Goal: Use online tool/utility

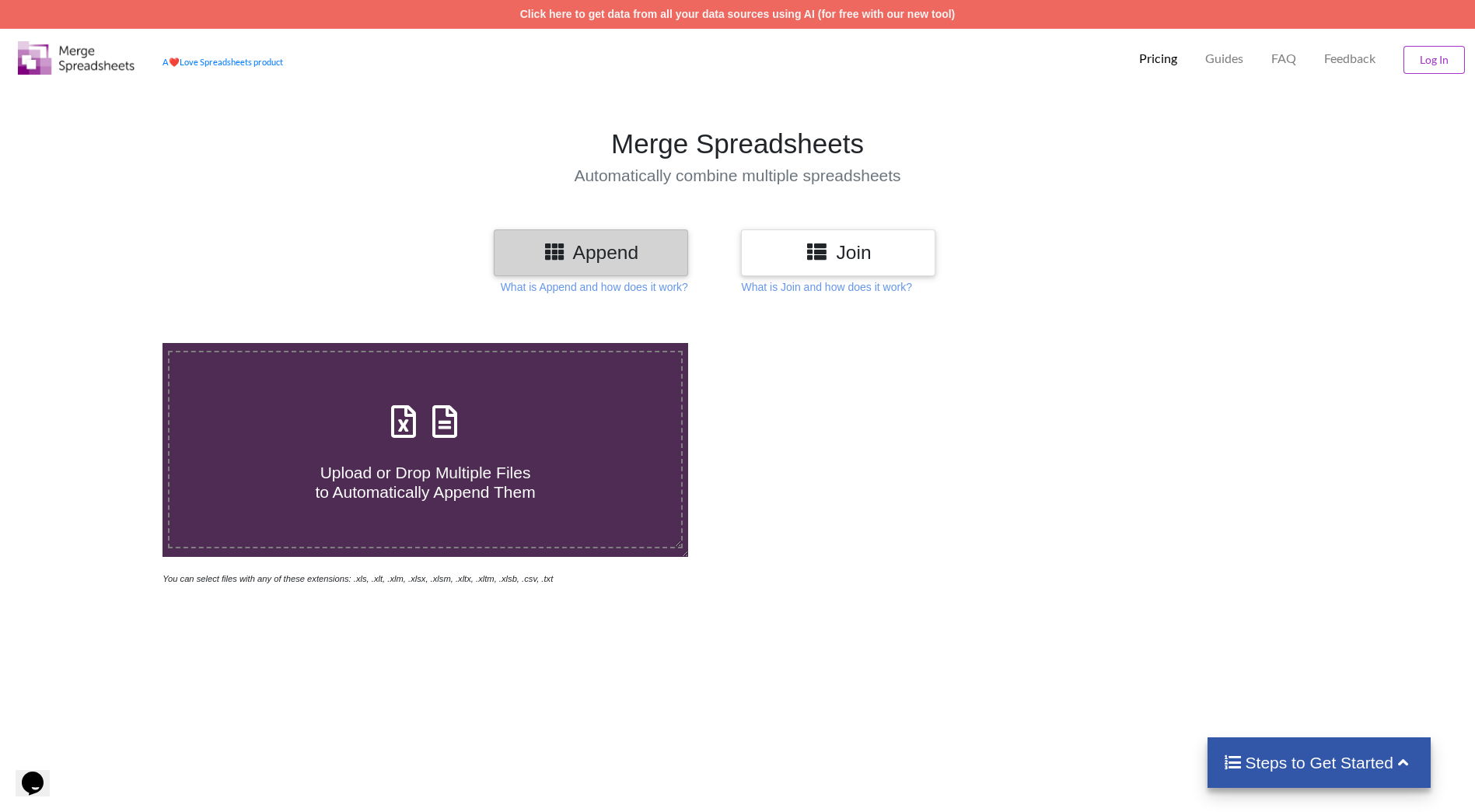
click at [601, 245] on h3 "Append" at bounding box center [591, 252] width 171 height 22
click at [446, 406] on icon at bounding box center [444, 413] width 39 height 32
click at [106, 343] on input "Upload or Drop Multiple Files to Automatically Append Them" at bounding box center [106, 343] width 0 height 0
click at [330, 389] on label "Upload or Drop Multiple Files to Automatically Append Them" at bounding box center [425, 450] width 515 height 198
click at [106, 343] on input "Upload or Drop Multiple Files to Automatically Append Them" at bounding box center [106, 343] width 0 height 0
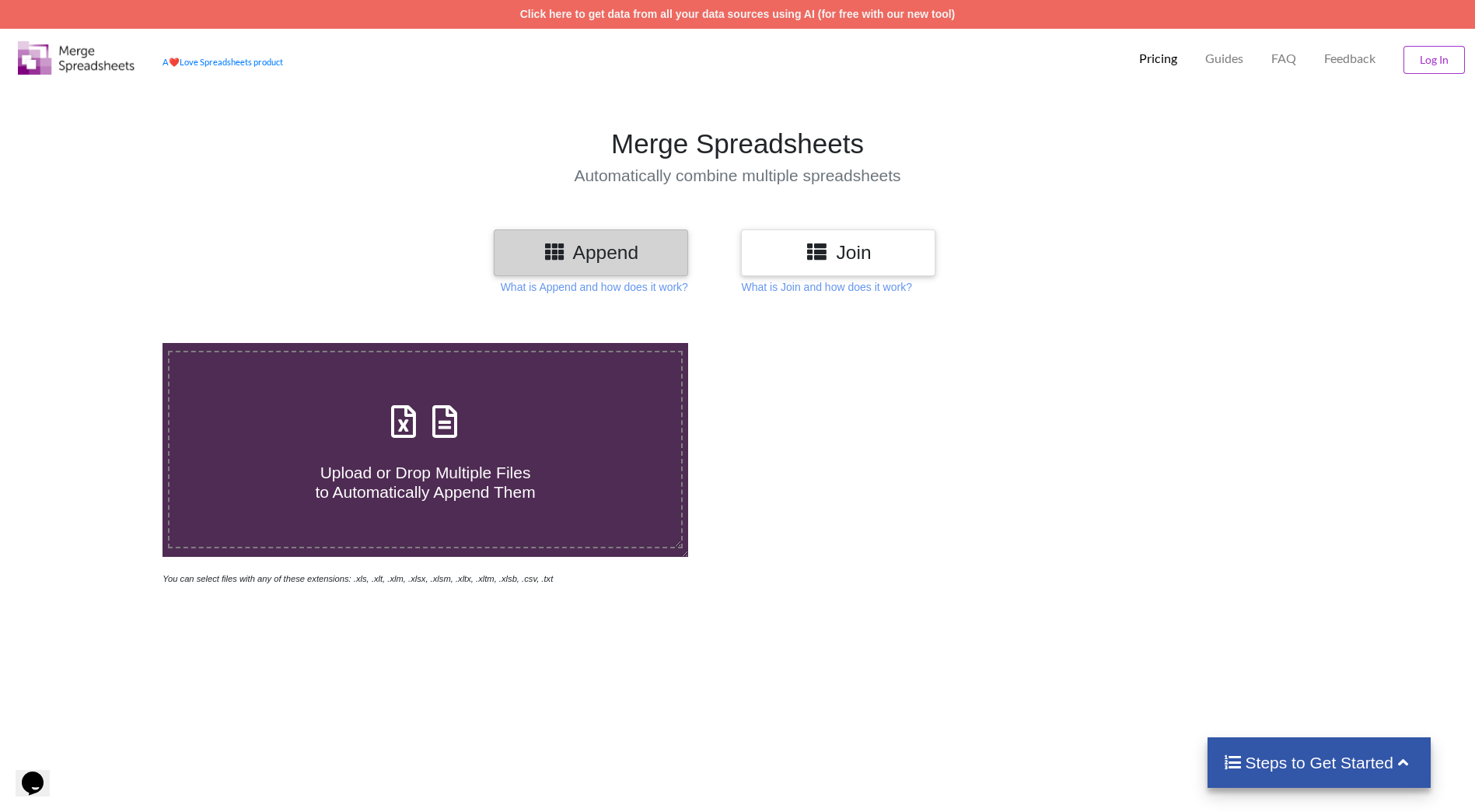
type input "C:\fakepath\calendar_ae.xml"
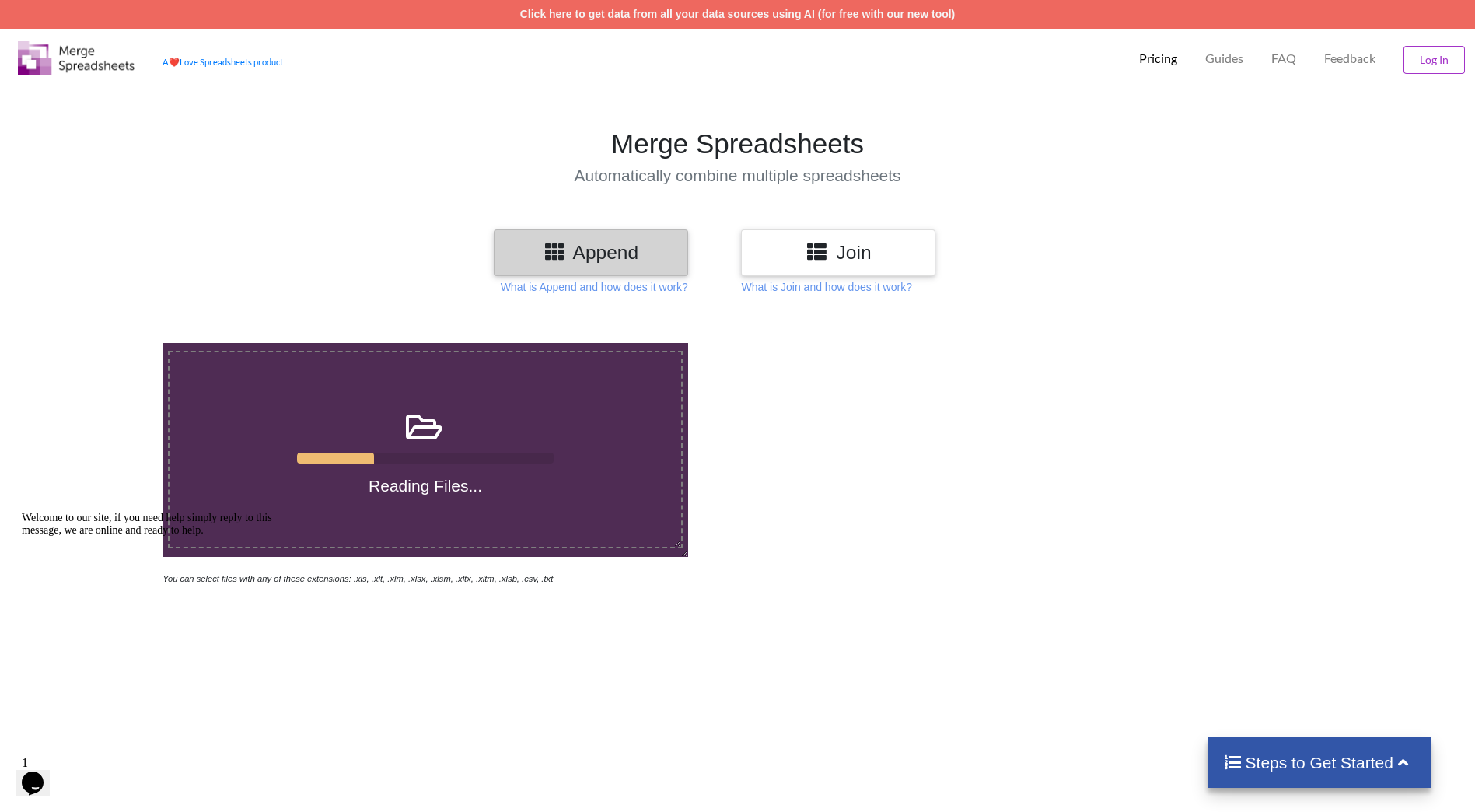
click at [660, 290] on p "What is Append and how does it work?" at bounding box center [594, 287] width 187 height 16
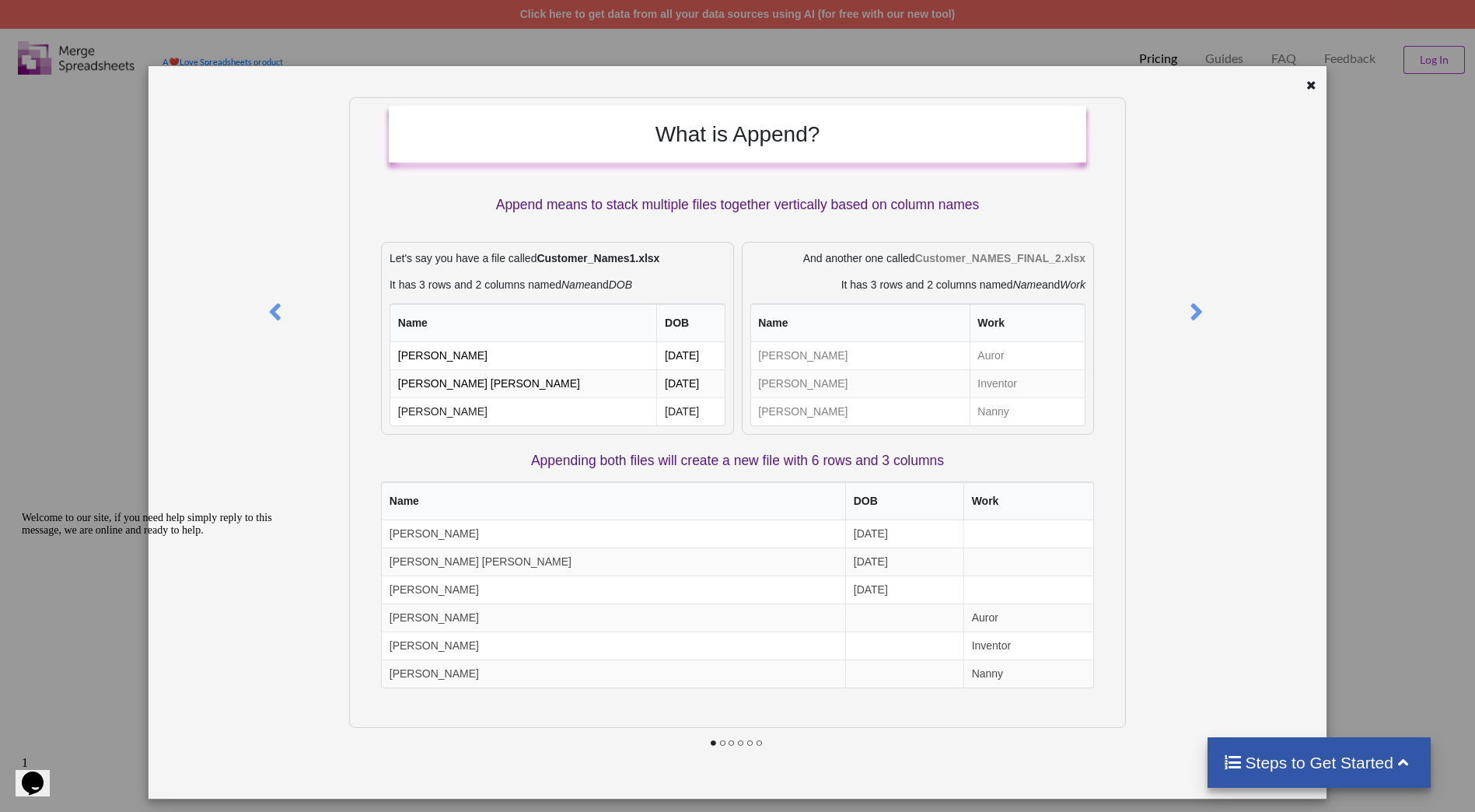
click at [1308, 88] on icon at bounding box center [1311, 82] width 13 height 11
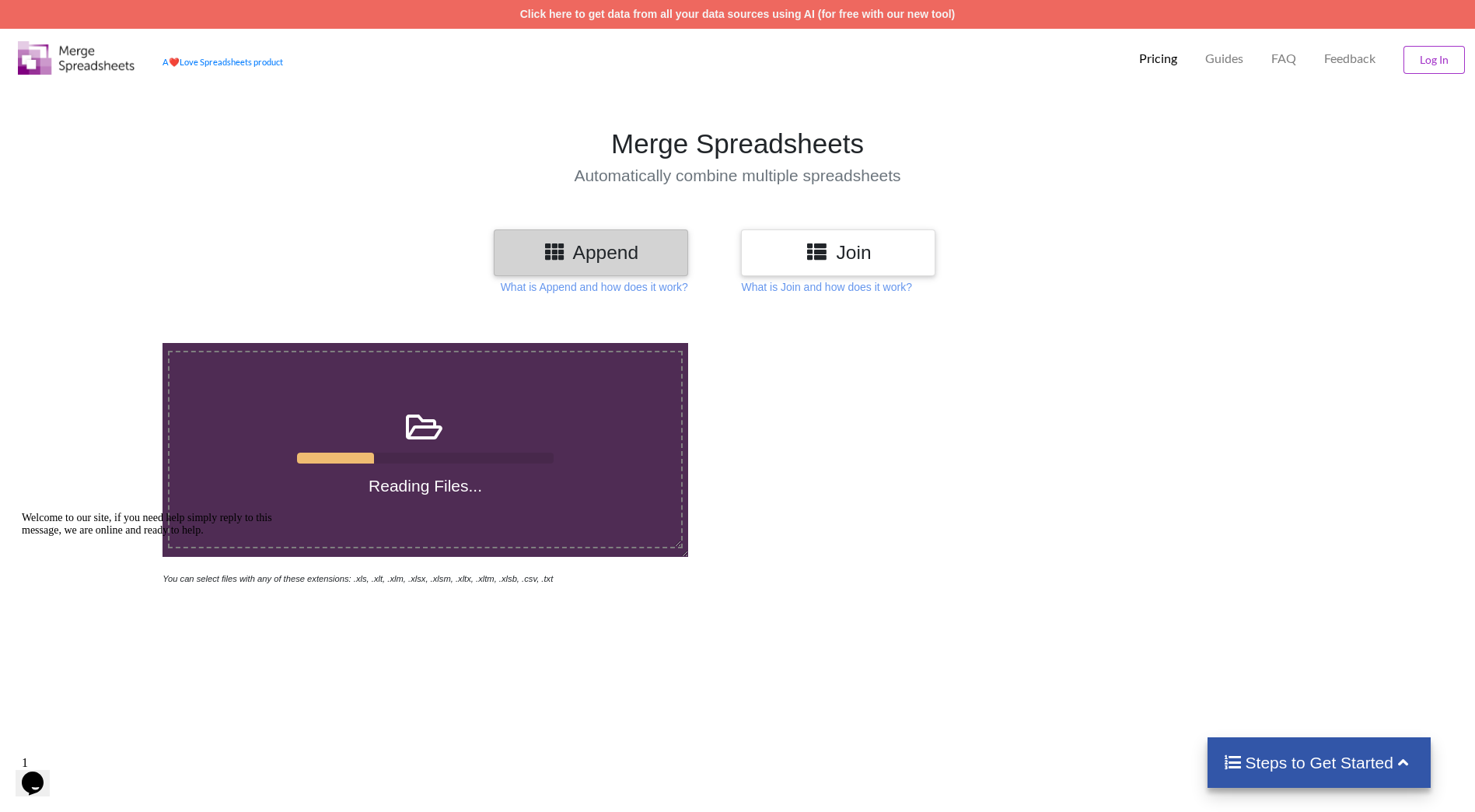
click at [806, 240] on div "Join" at bounding box center [839, 252] width 195 height 46
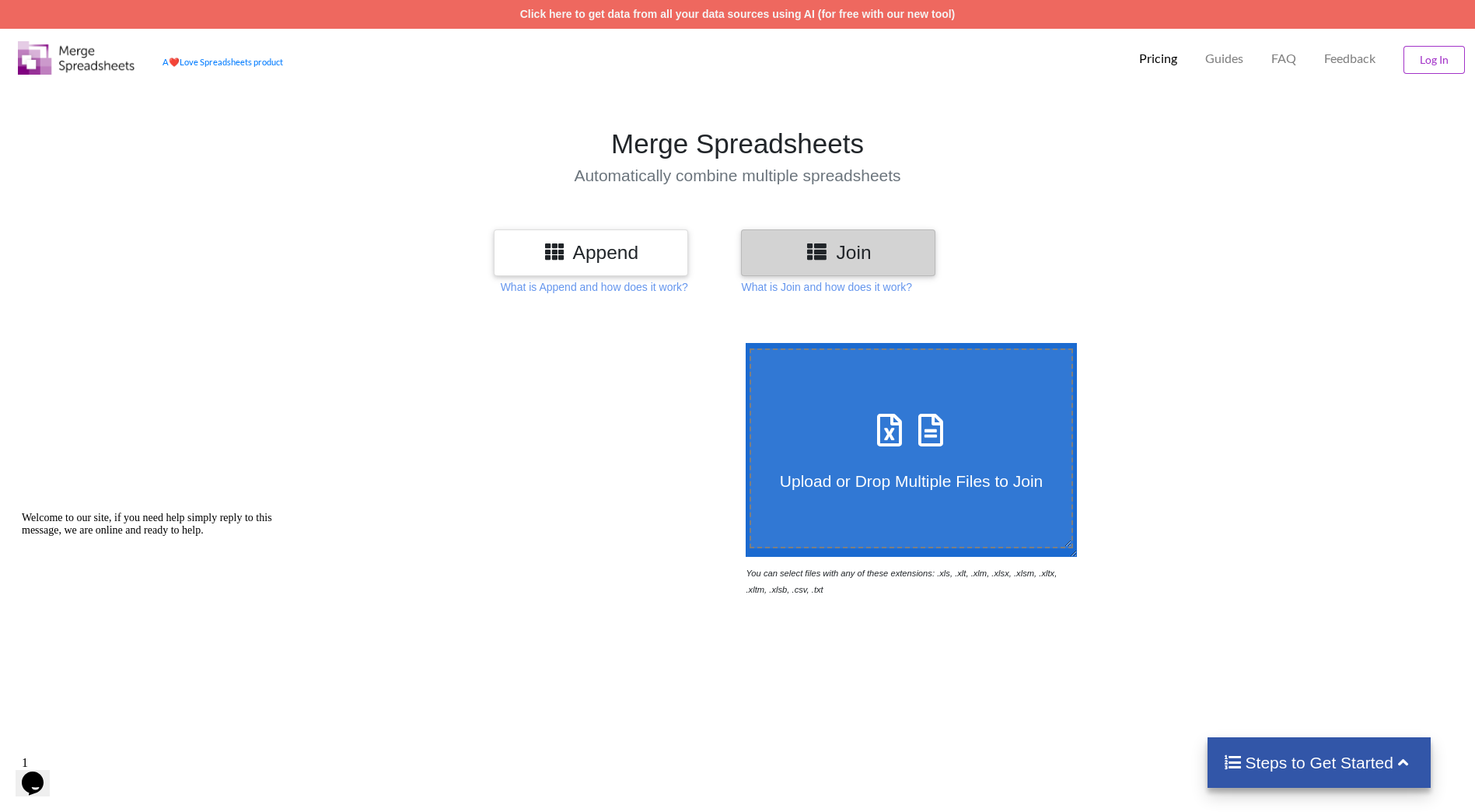
click at [599, 255] on h3 "Append" at bounding box center [591, 252] width 171 height 22
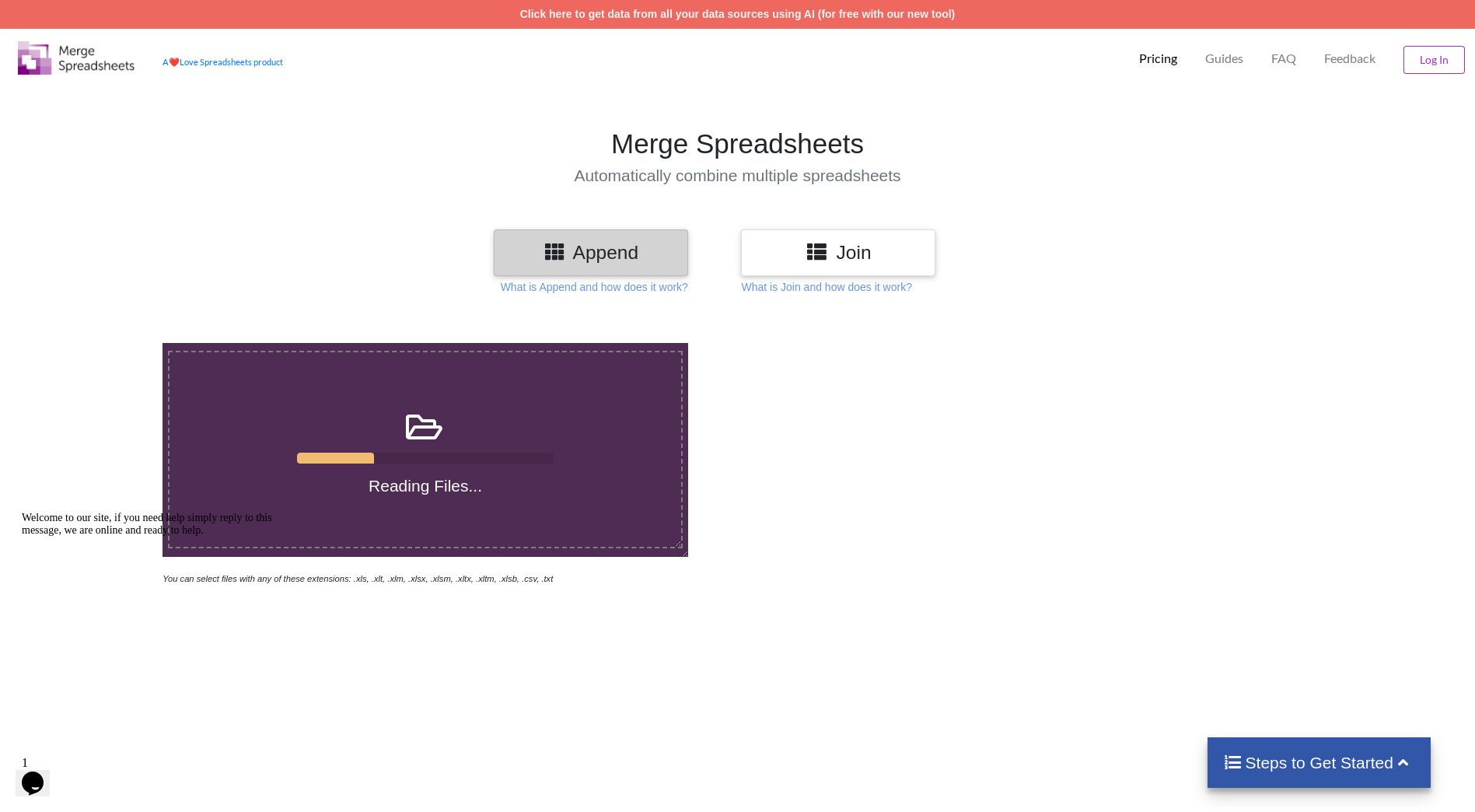
click at [773, 288] on p "What is Join and how does it work?" at bounding box center [826, 287] width 171 height 16
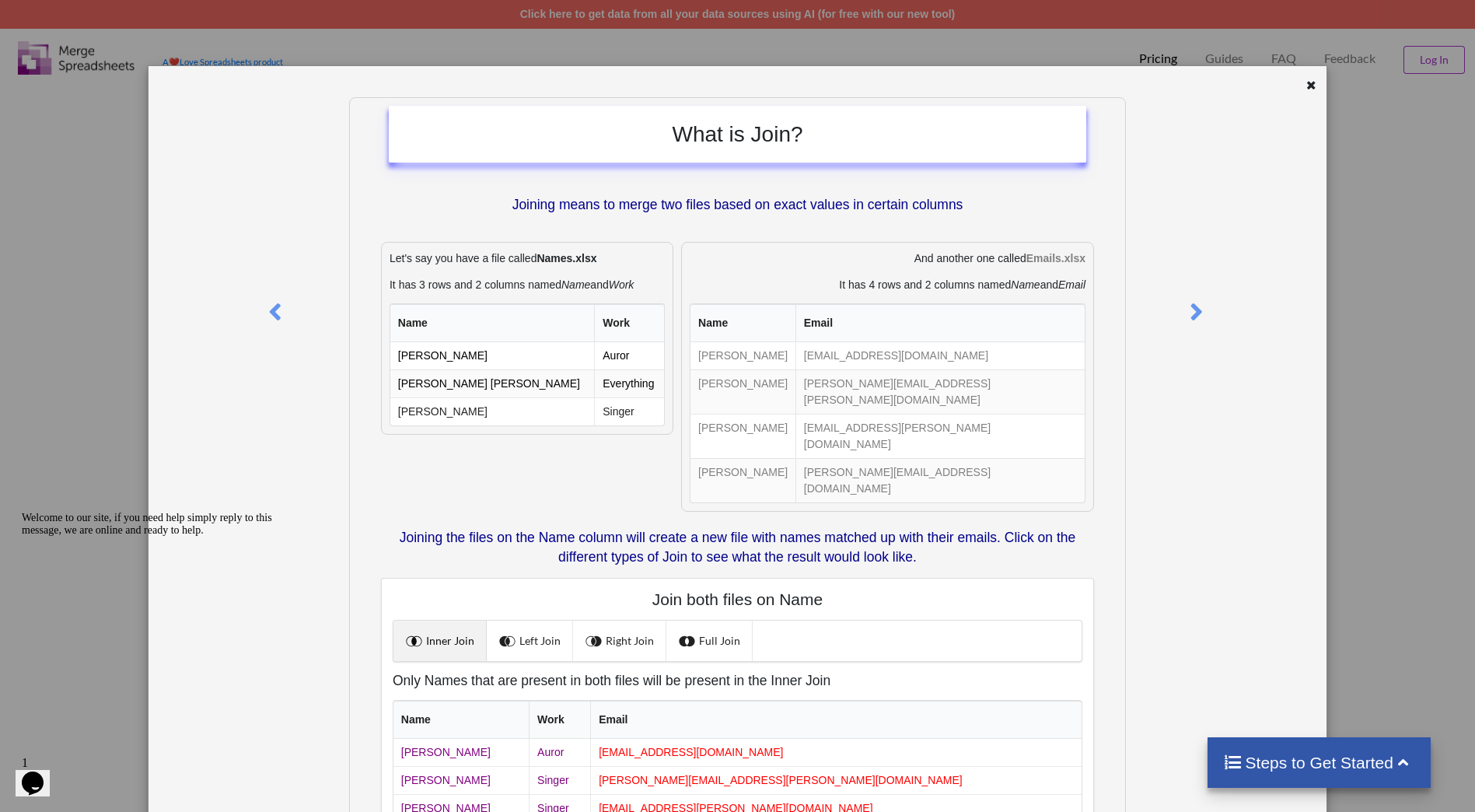
click at [1308, 86] on icon at bounding box center [1311, 82] width 13 height 11
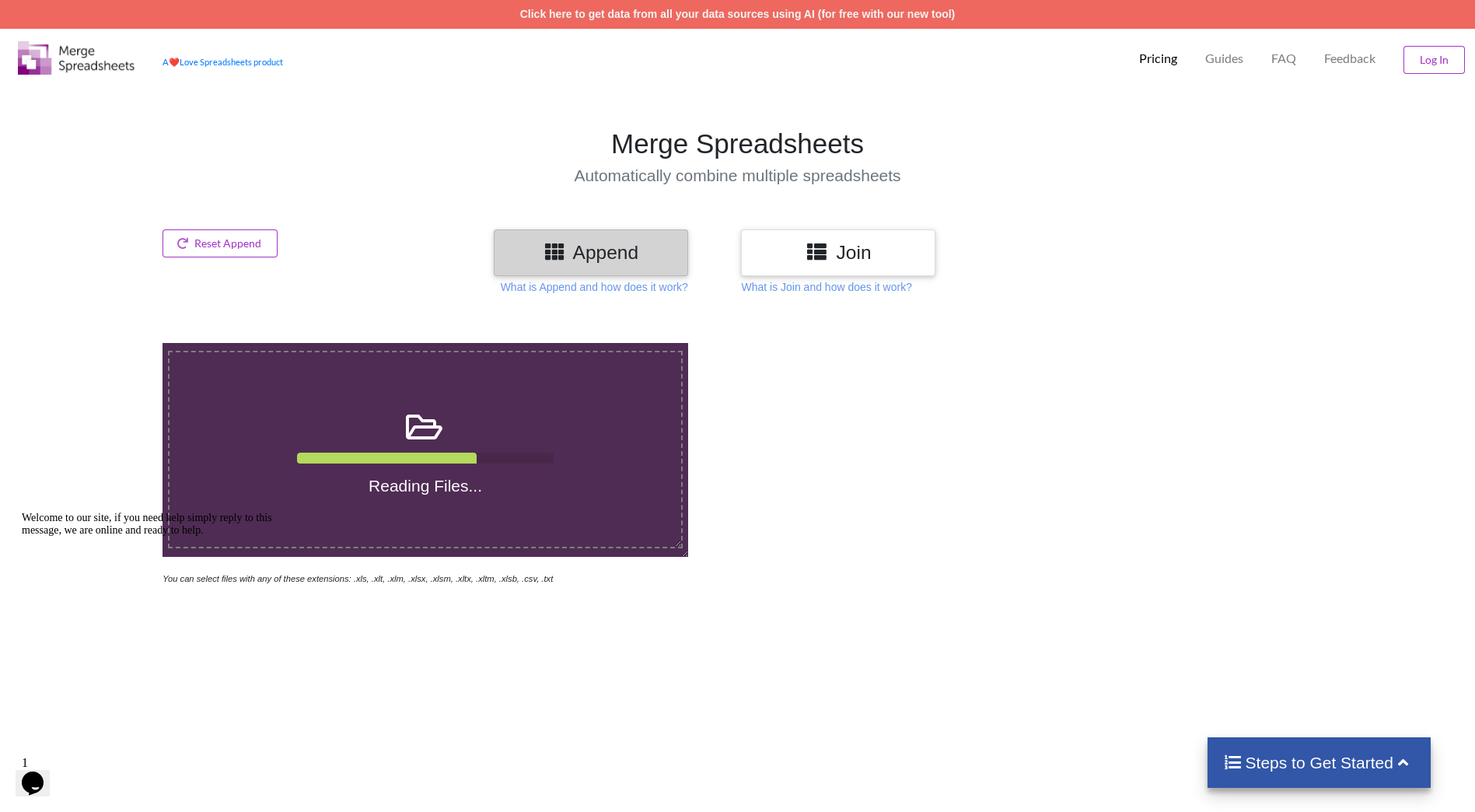
click at [577, 292] on p "What is Append and how does it work?" at bounding box center [594, 287] width 187 height 16
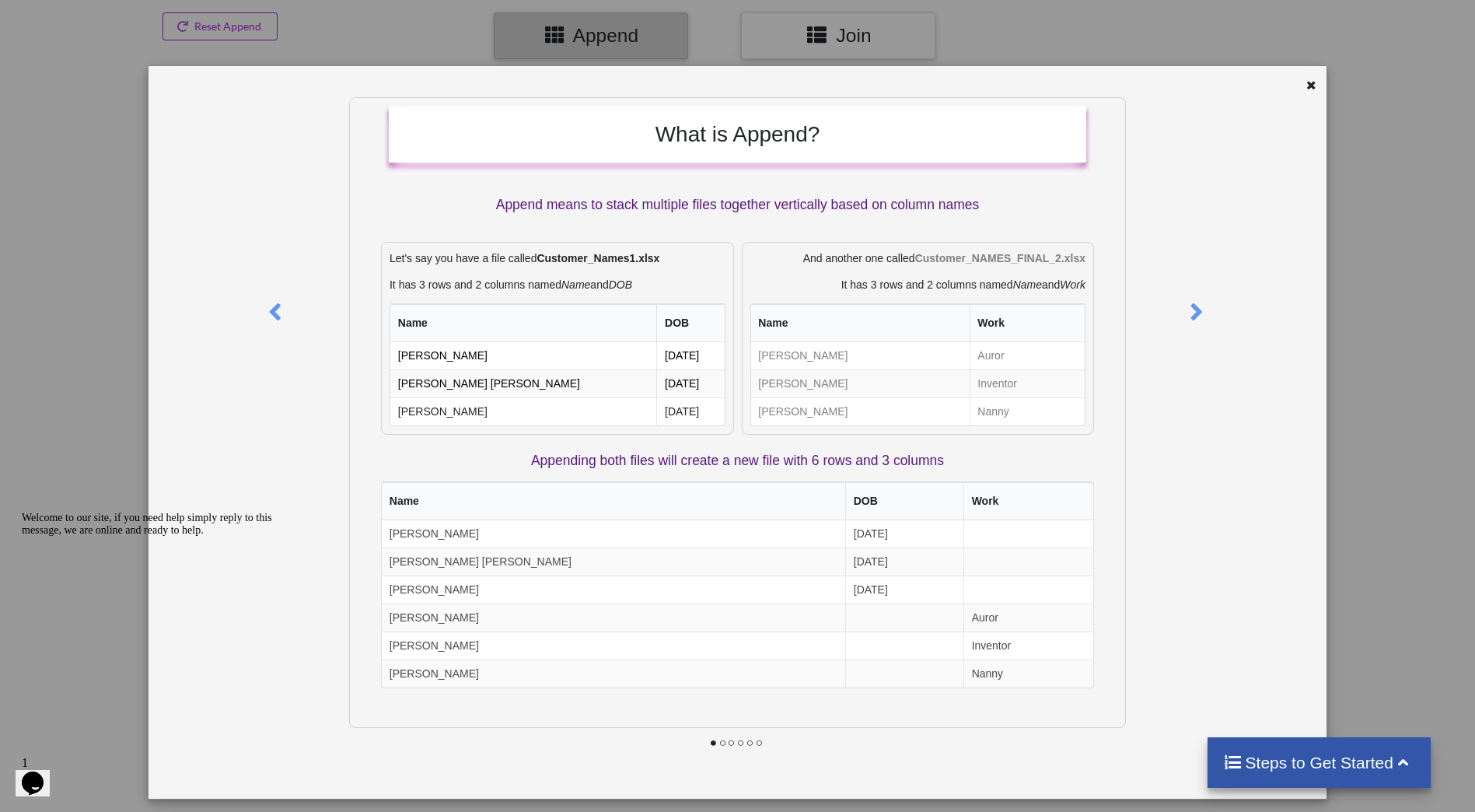
scroll to position [389, 0]
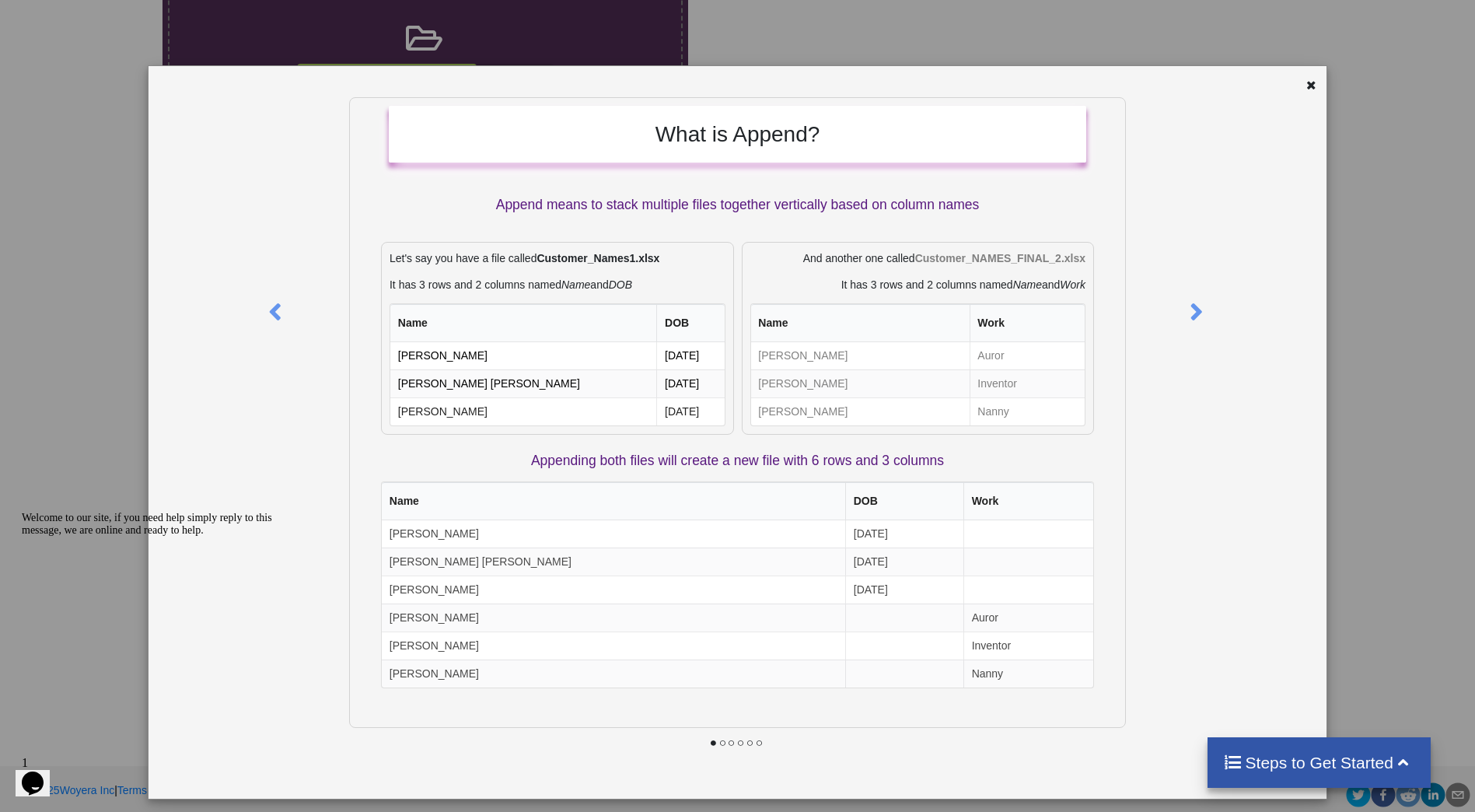
click at [1187, 304] on icon at bounding box center [1197, 304] width 32 height 27
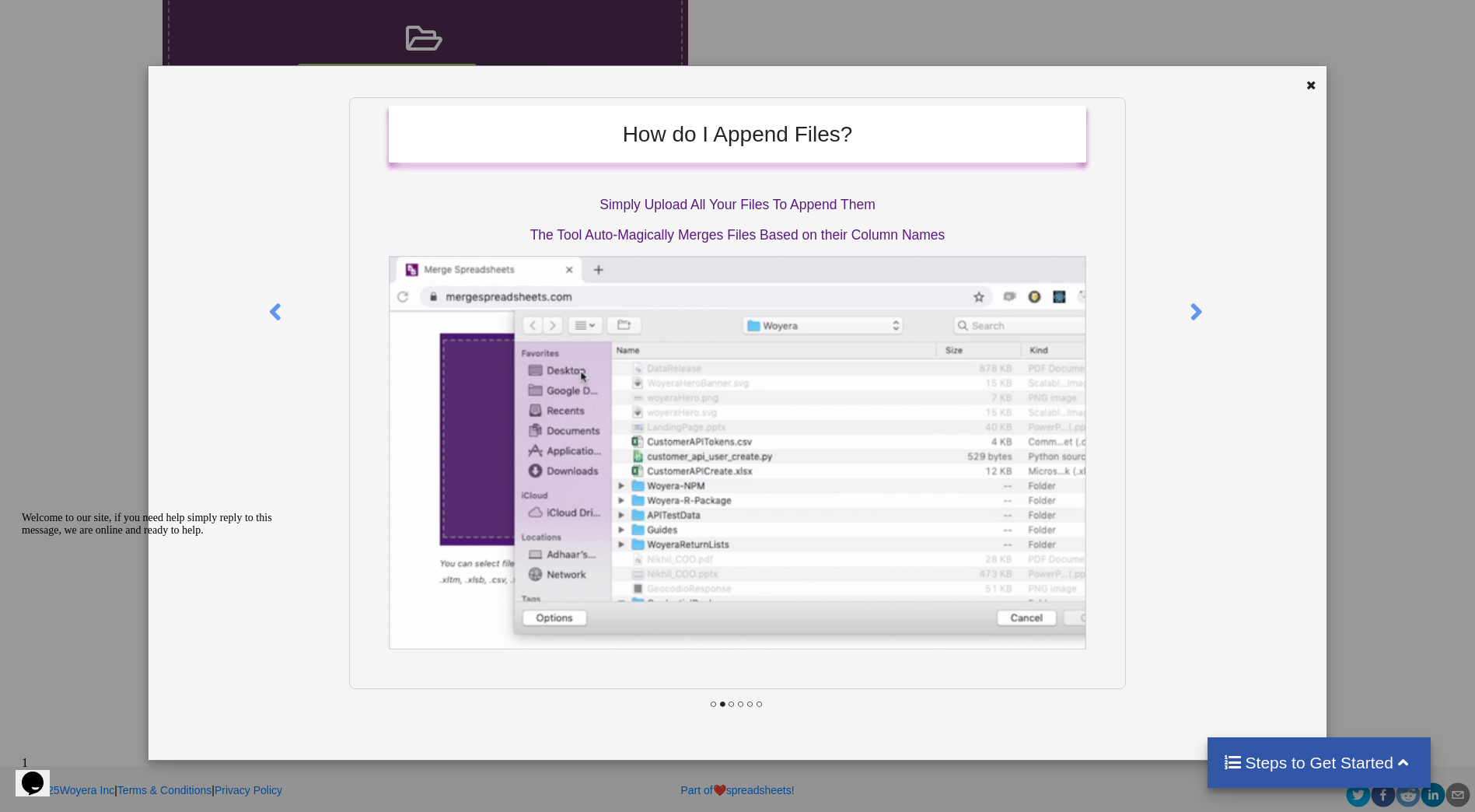
click at [1187, 304] on icon at bounding box center [1197, 304] width 32 height 27
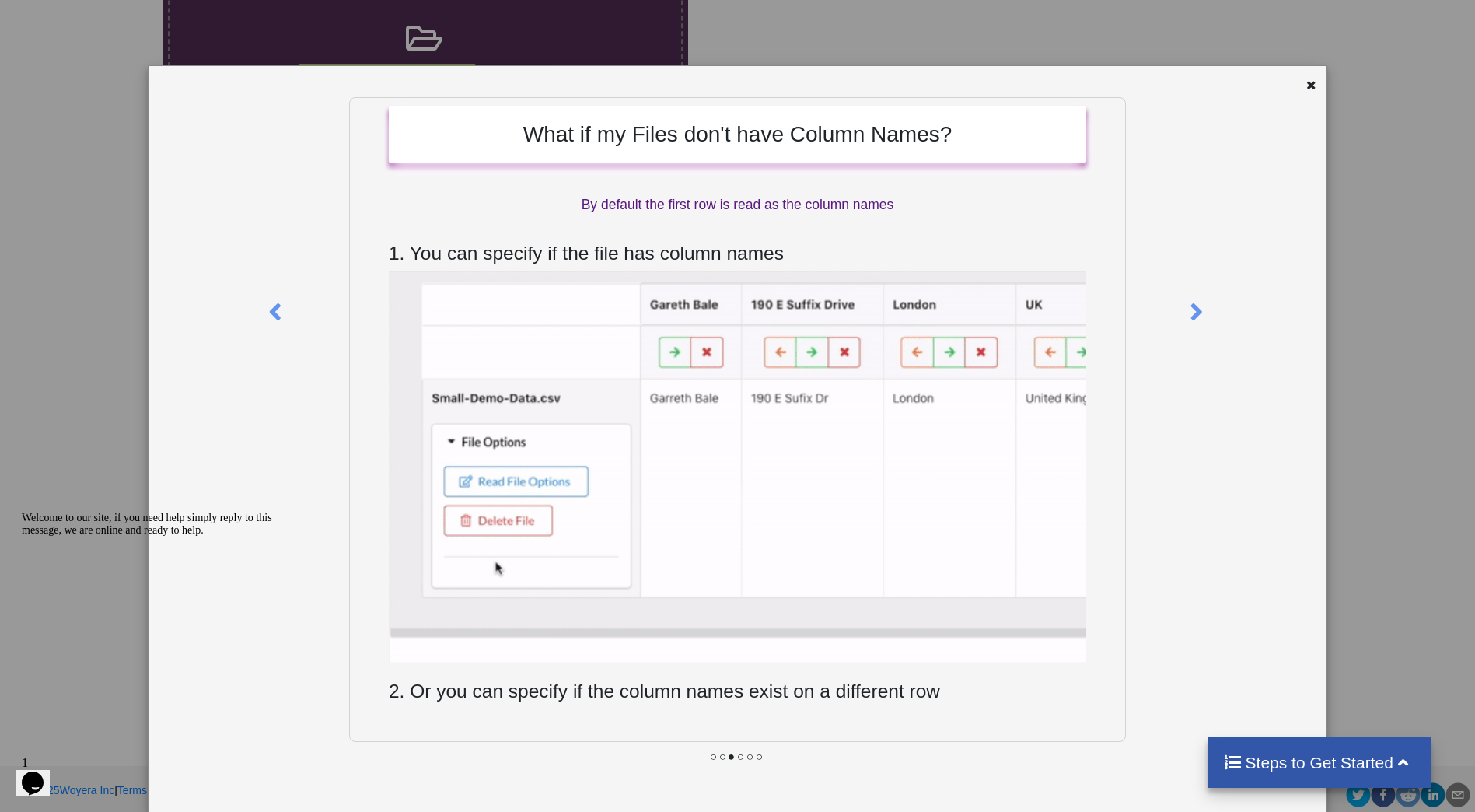
click at [1185, 306] on icon at bounding box center [1197, 304] width 32 height 27
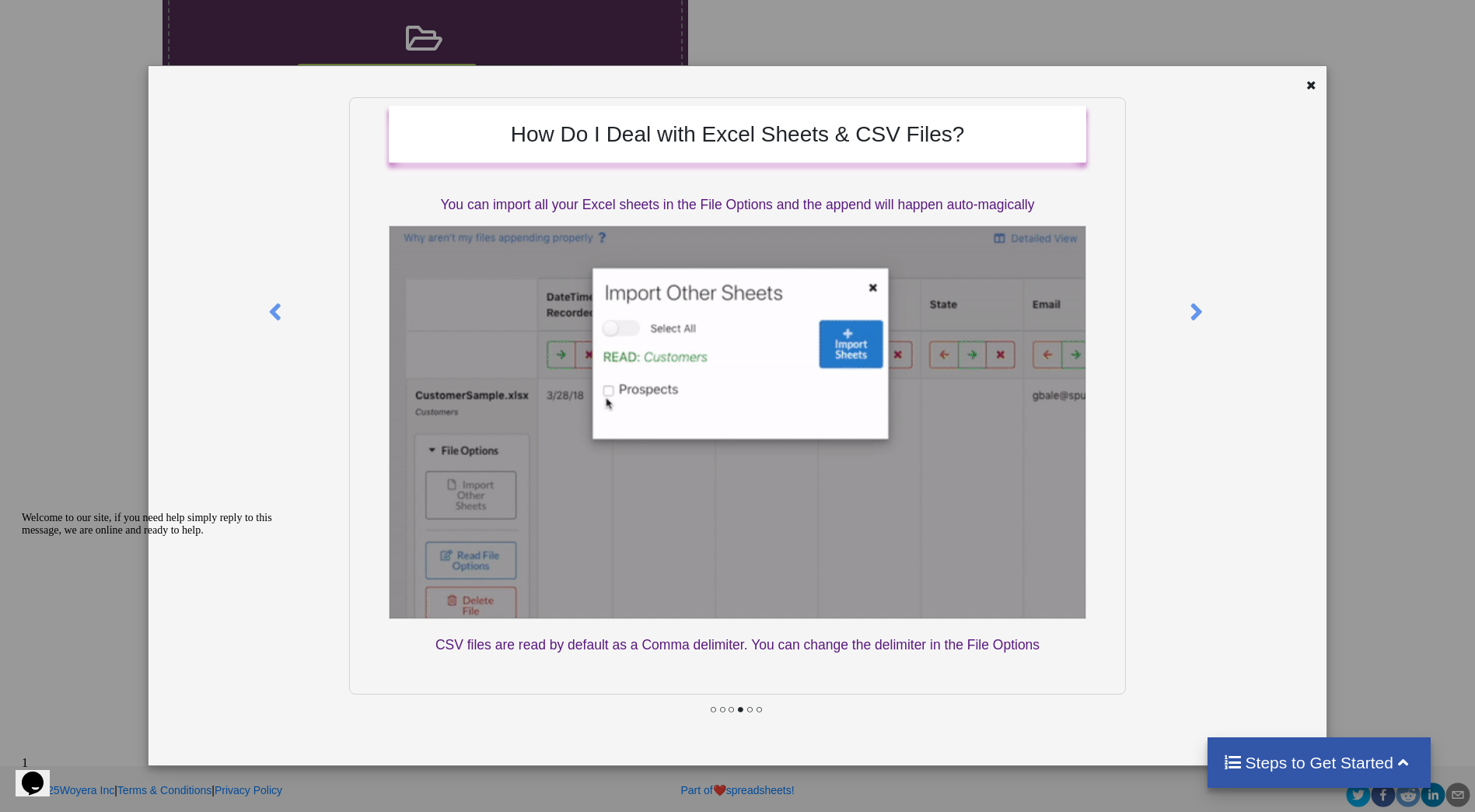
click at [280, 304] on icon at bounding box center [275, 304] width 32 height 27
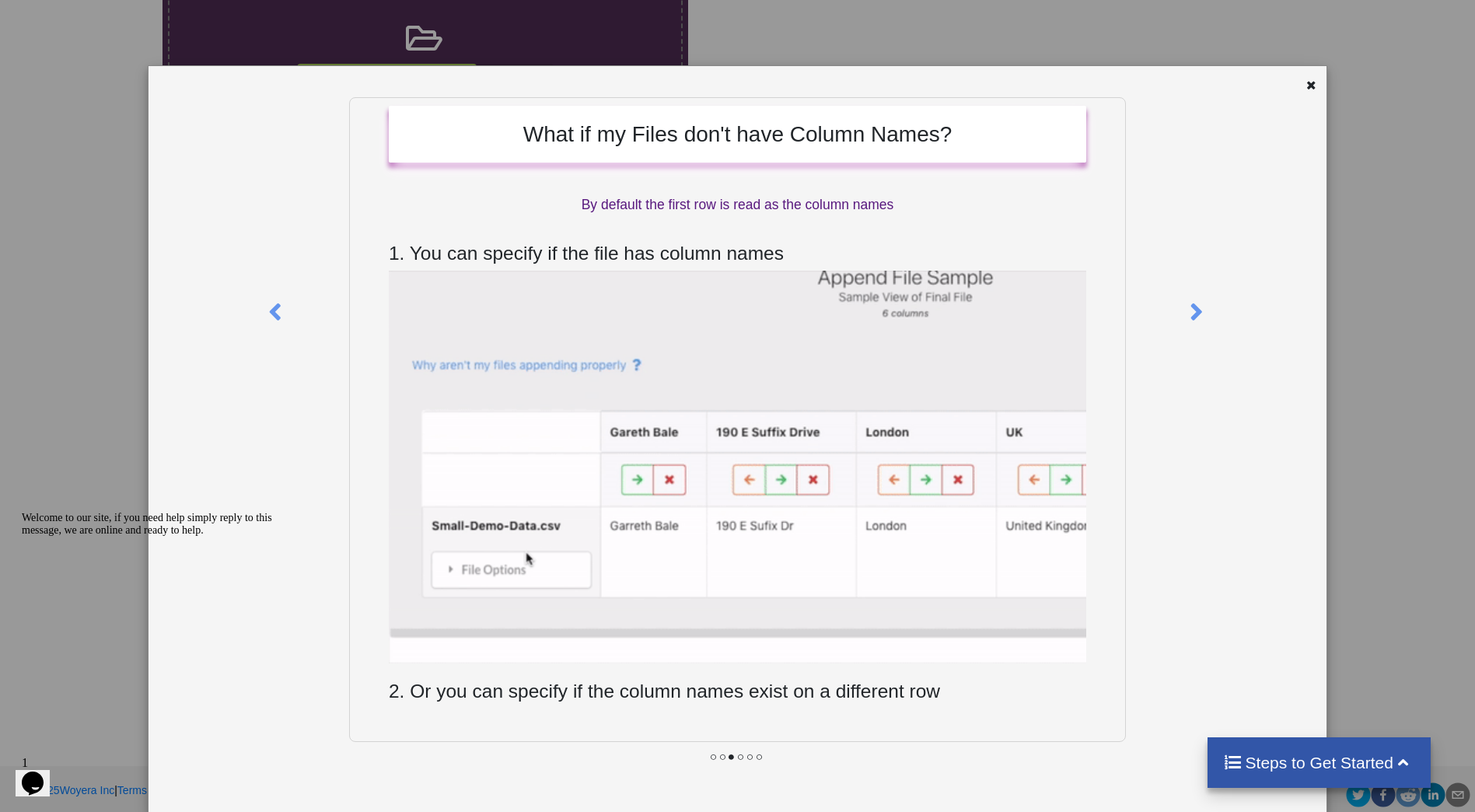
click at [277, 309] on icon at bounding box center [275, 304] width 32 height 27
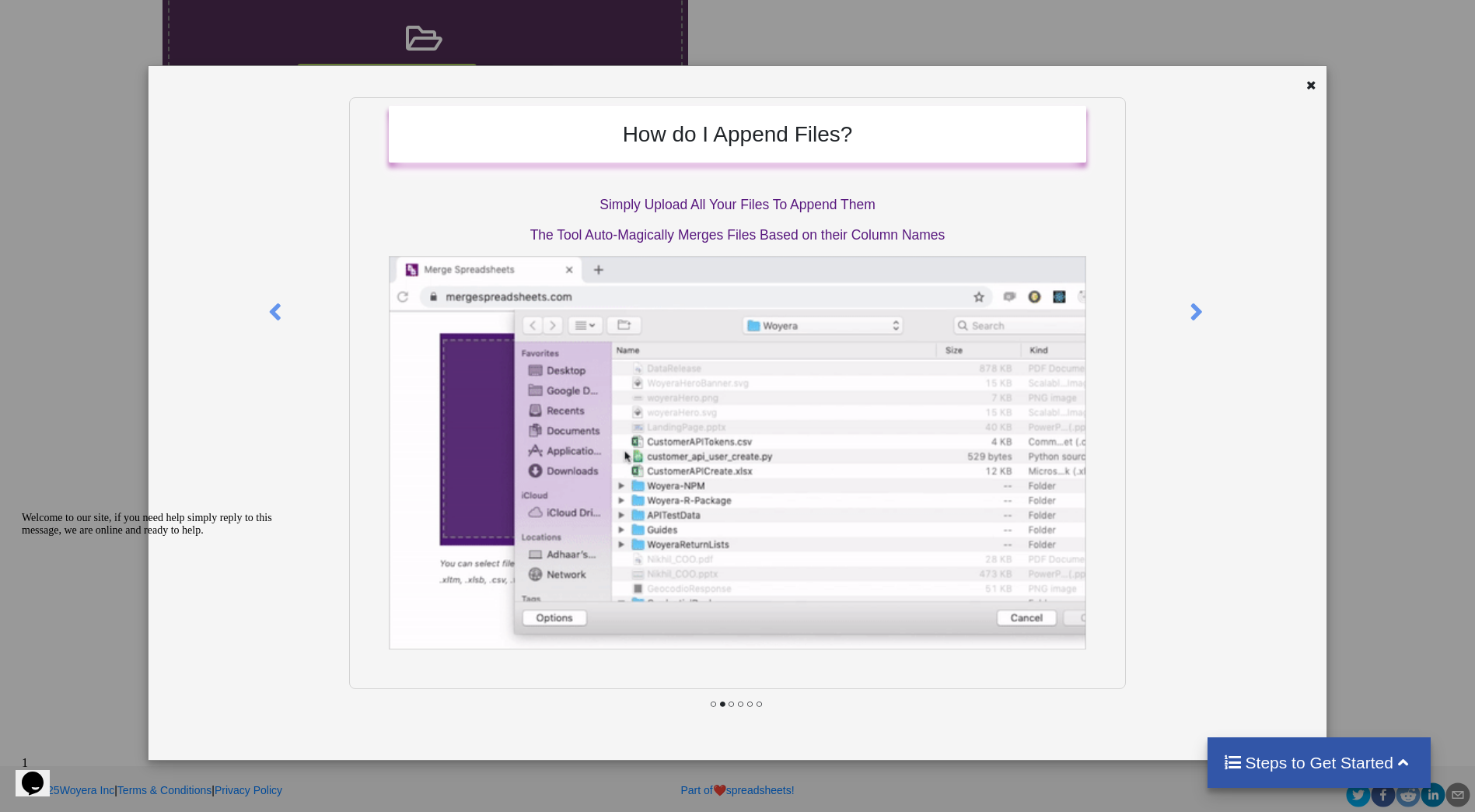
click at [277, 309] on icon at bounding box center [275, 304] width 32 height 27
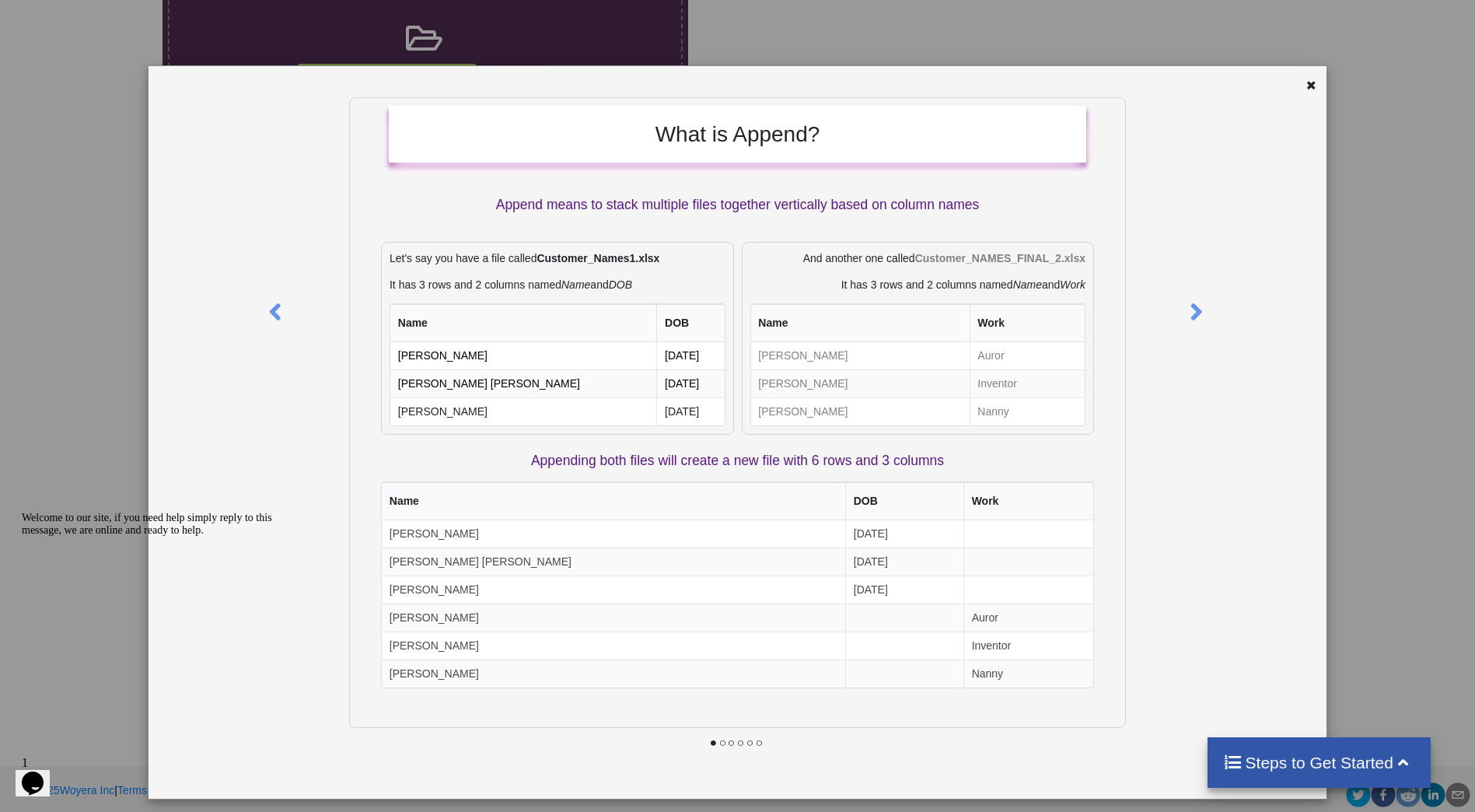
click at [1187, 309] on icon at bounding box center [1197, 304] width 32 height 27
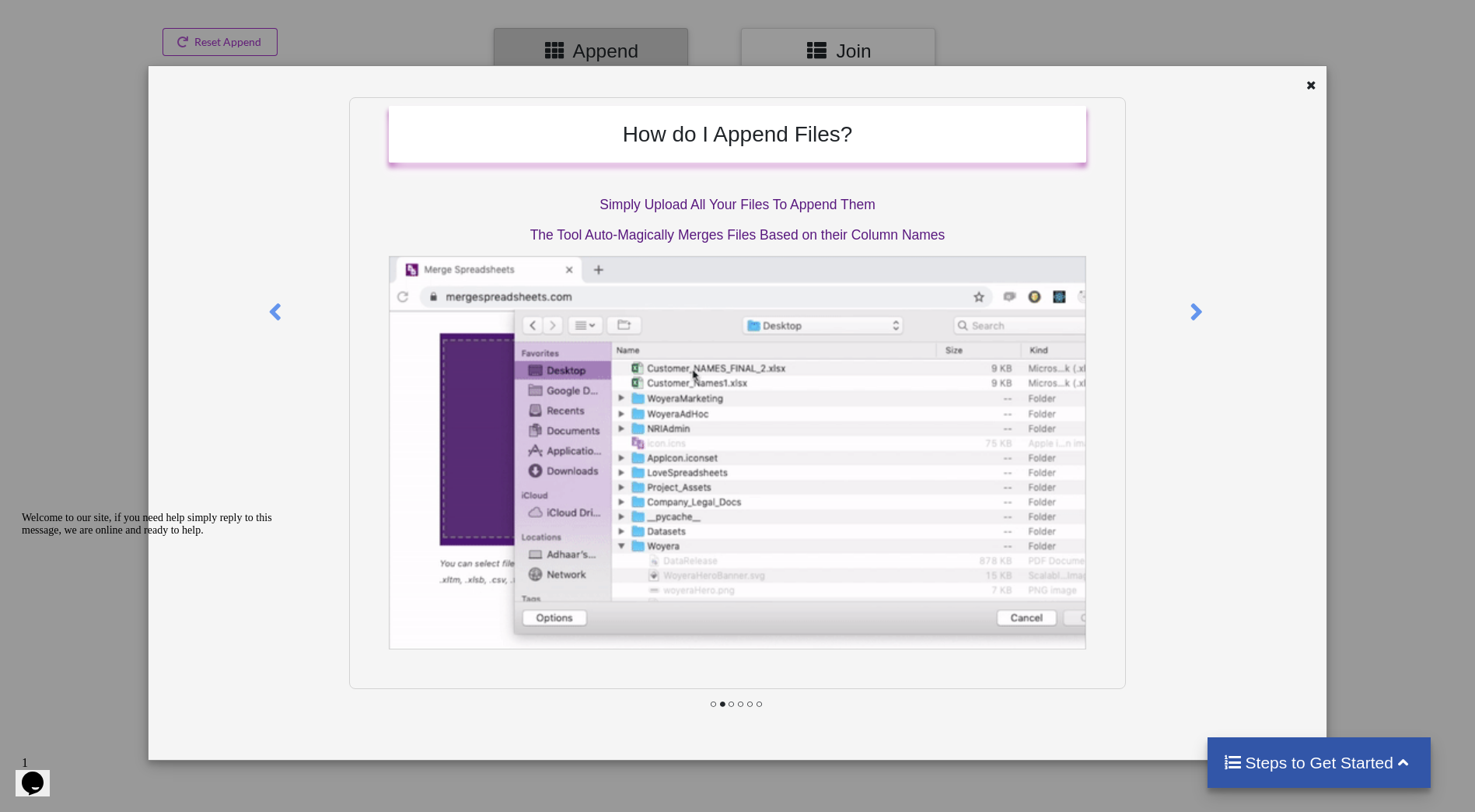
scroll to position [0, 0]
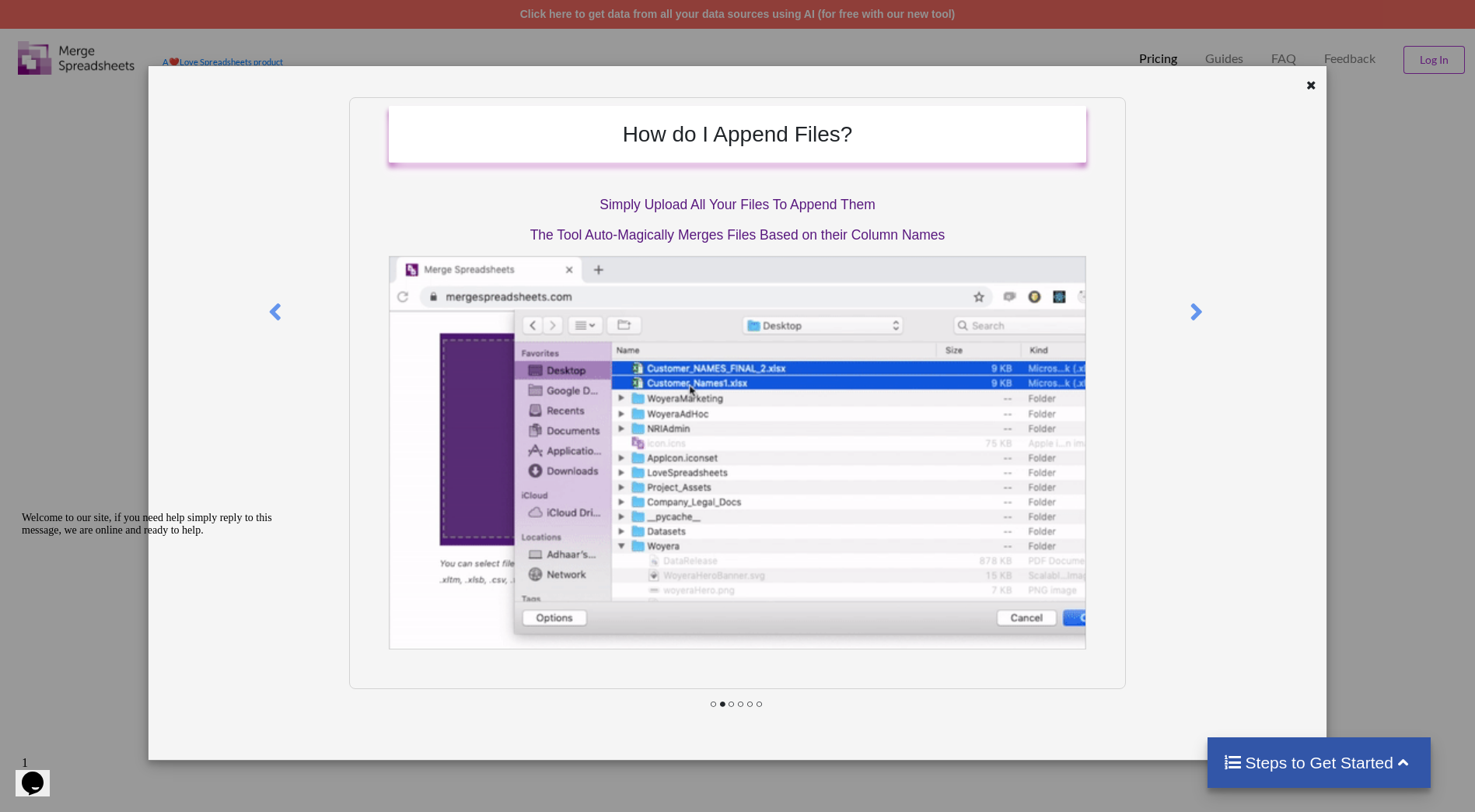
click at [1202, 302] on icon at bounding box center [1197, 304] width 32 height 27
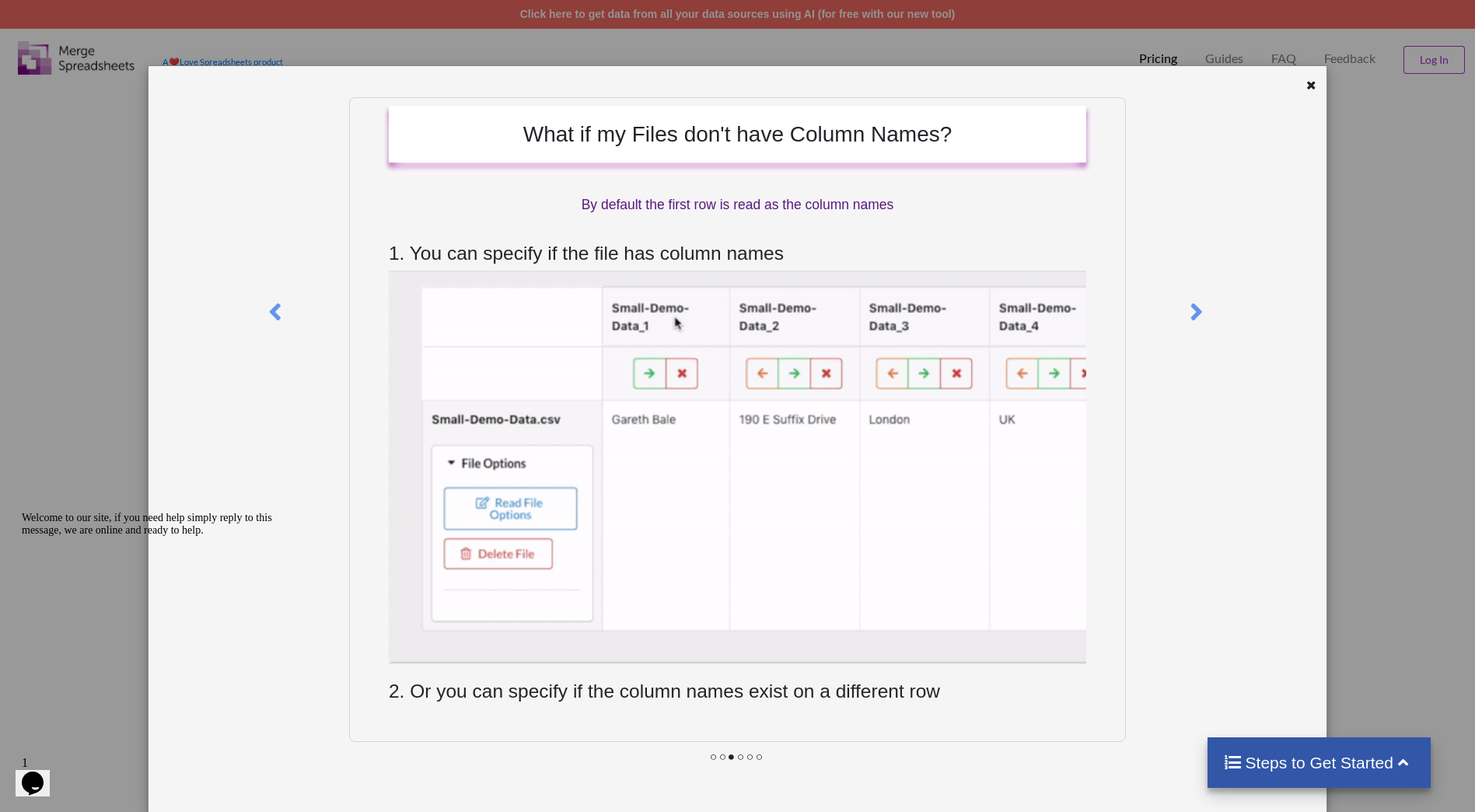
click at [1200, 302] on icon at bounding box center [1197, 304] width 32 height 27
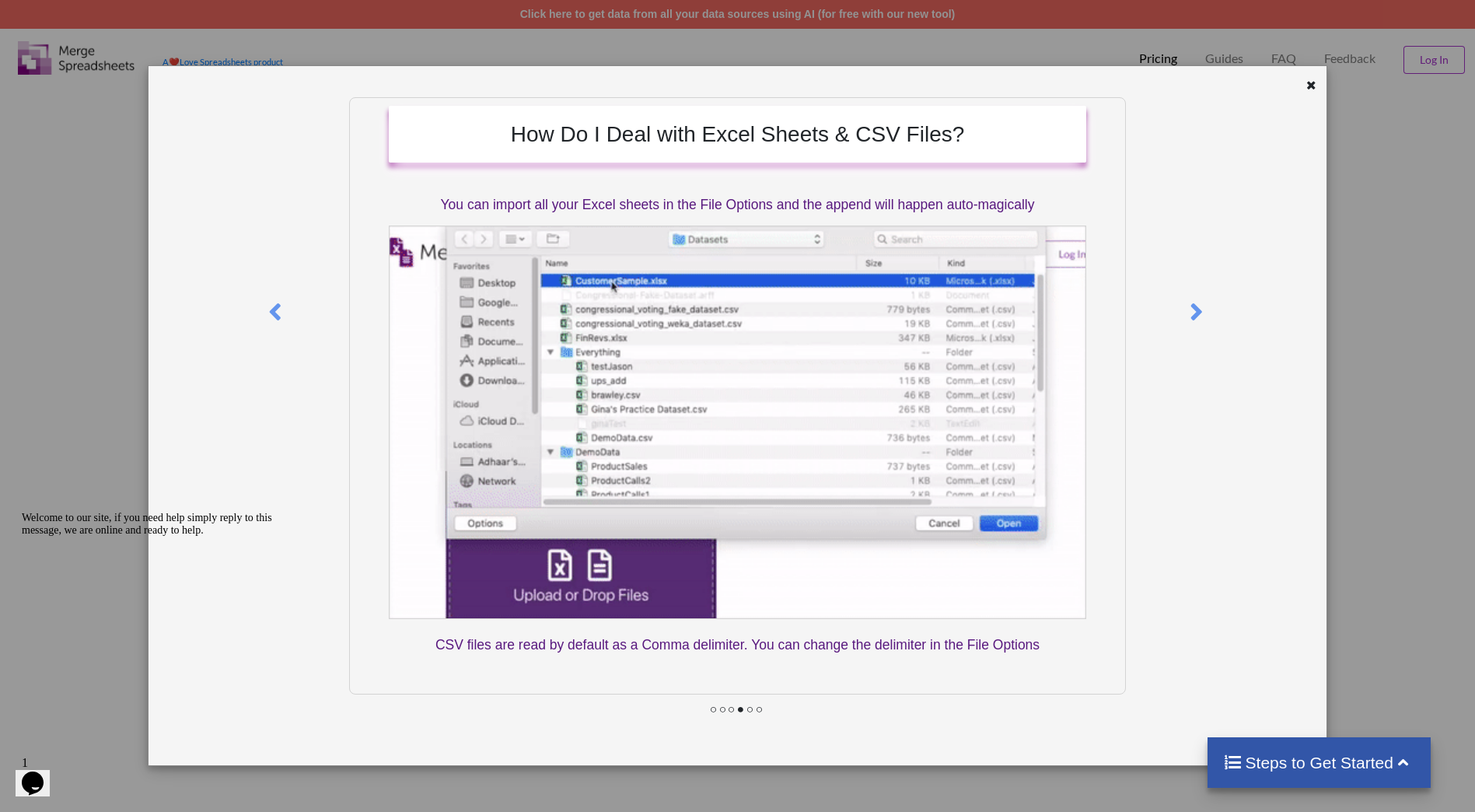
click at [1308, 89] on icon at bounding box center [1311, 82] width 13 height 11
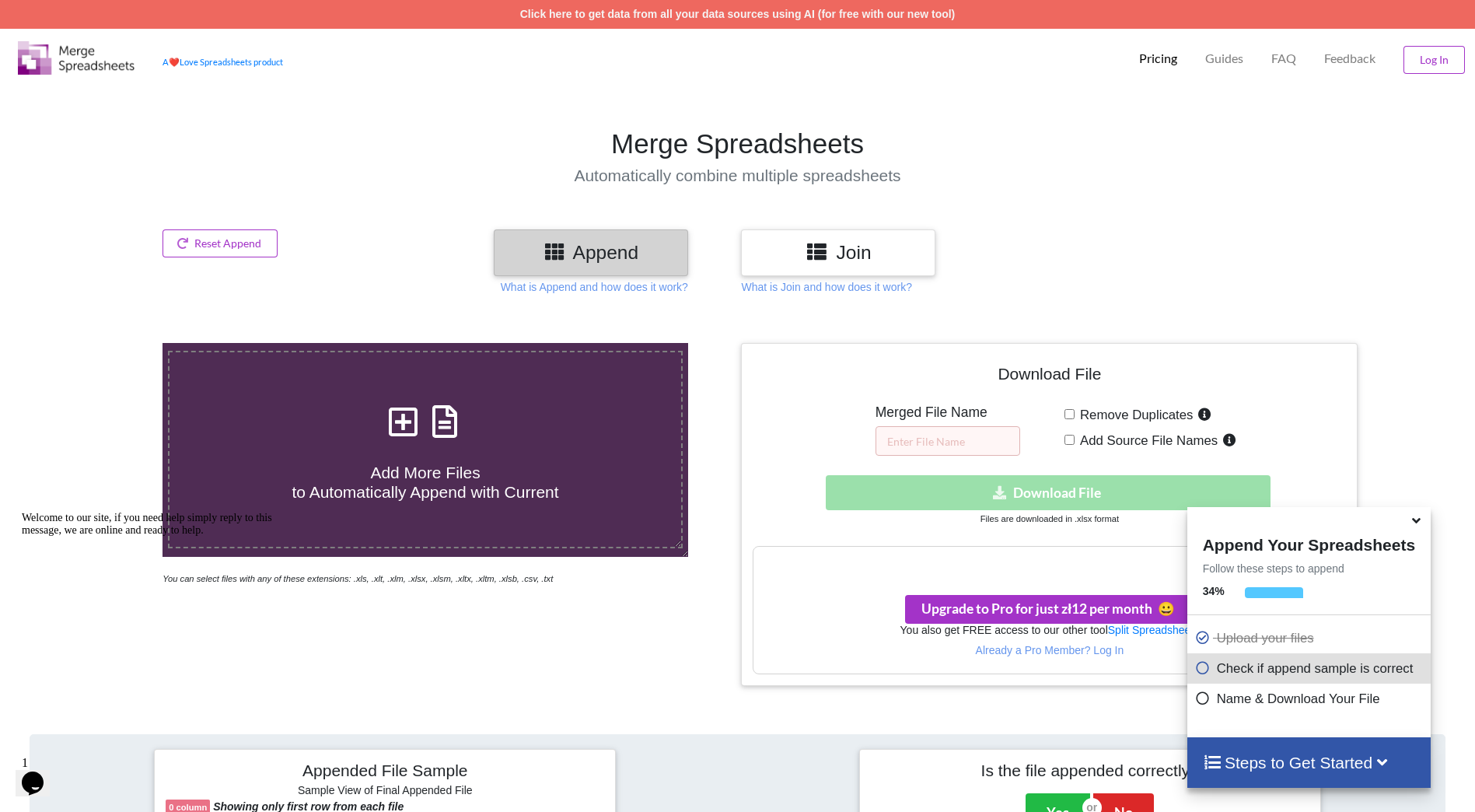
click at [1200, 672] on icon at bounding box center [1203, 666] width 16 height 13
click at [959, 438] on input "text" at bounding box center [948, 441] width 145 height 30
type input "test_append"
click at [1037, 498] on div "Download hidden Download File" at bounding box center [1049, 493] width 593 height 35
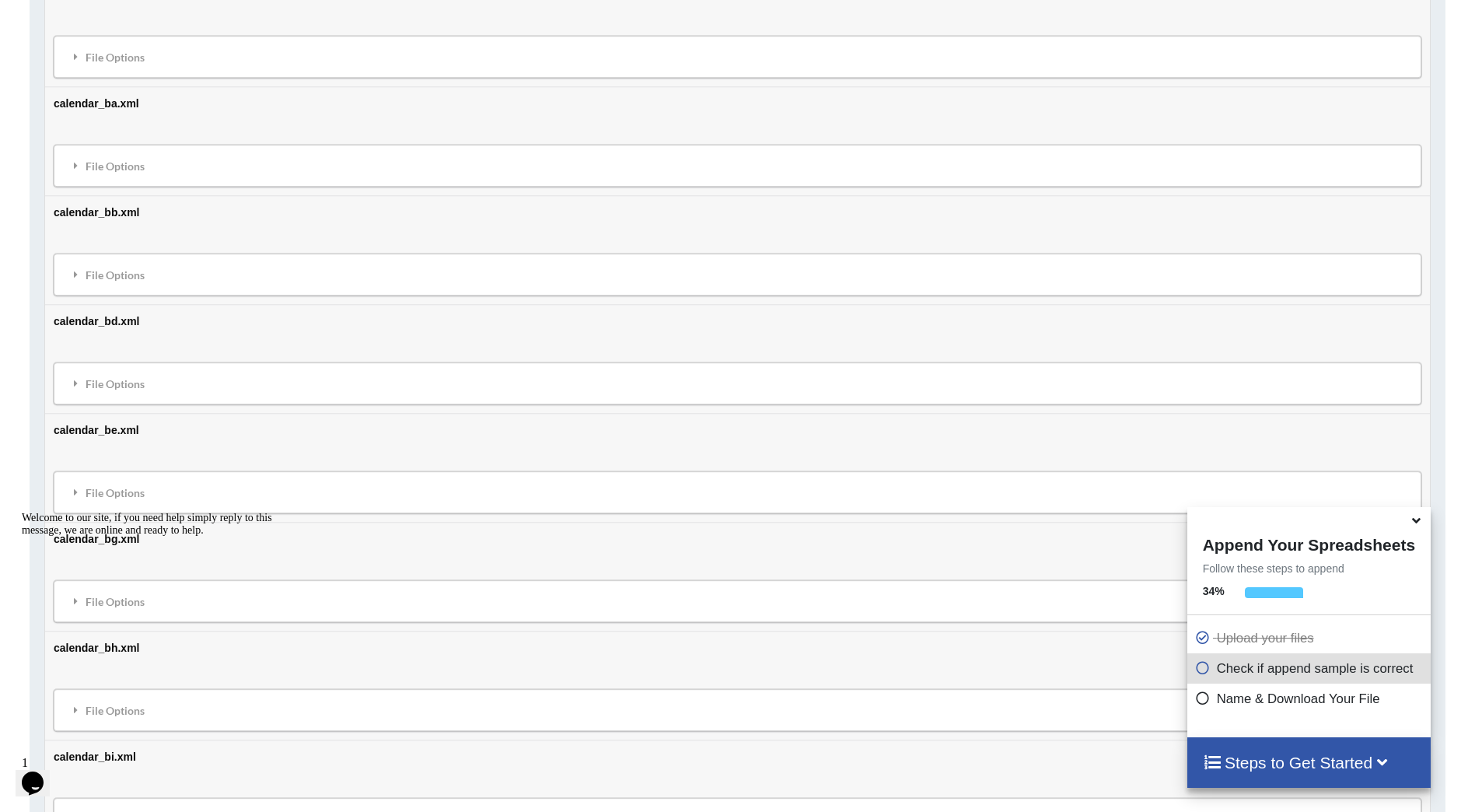
scroll to position [2255, 0]
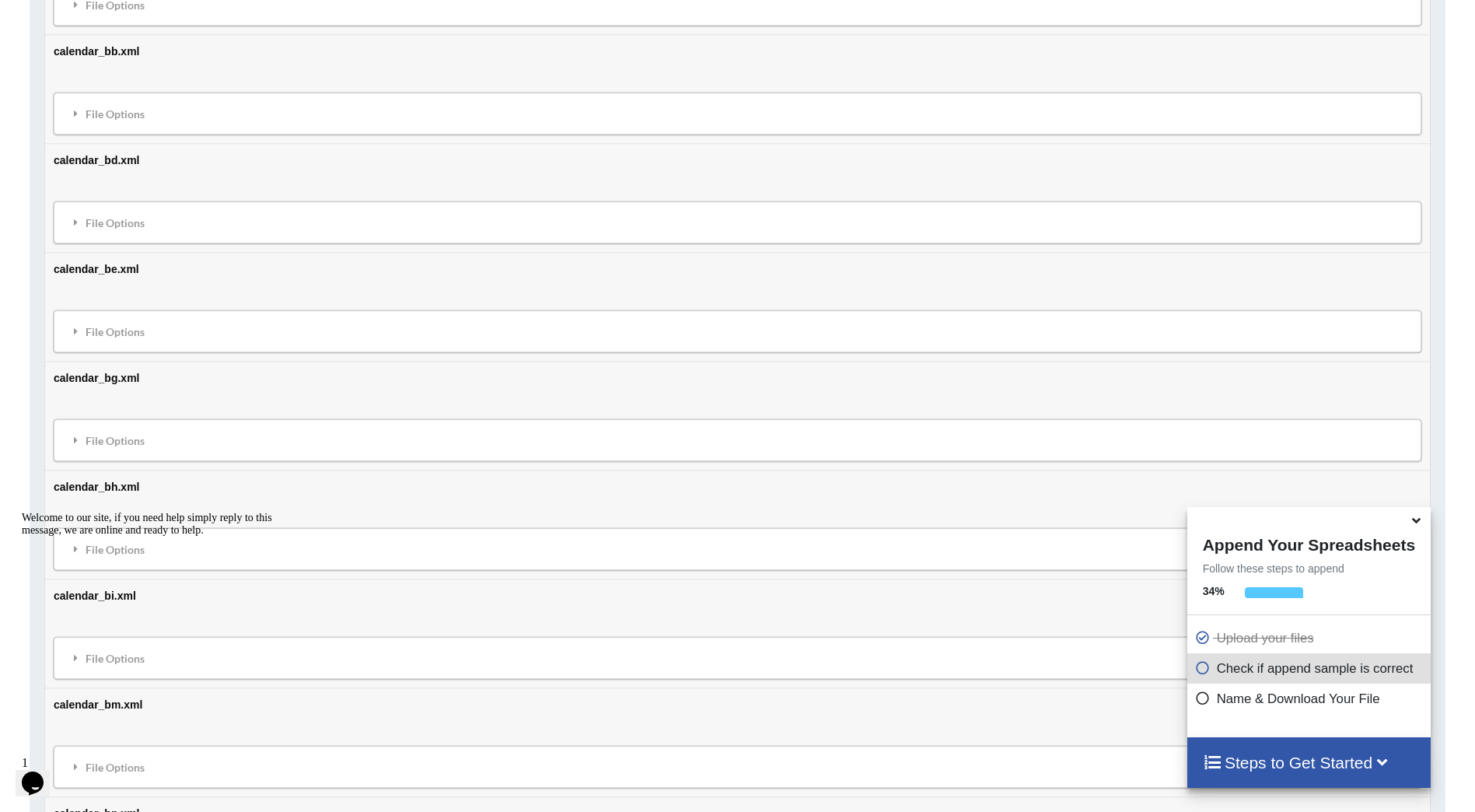
click at [74, 537] on div "Welcome to our site, if you need help simply reply to this message, we are onli…" at bounding box center [161, 524] width 280 height 25
click at [72, 537] on div "Welcome to our site, if you need help simply reply to this message, we are onli…" at bounding box center [161, 524] width 280 height 25
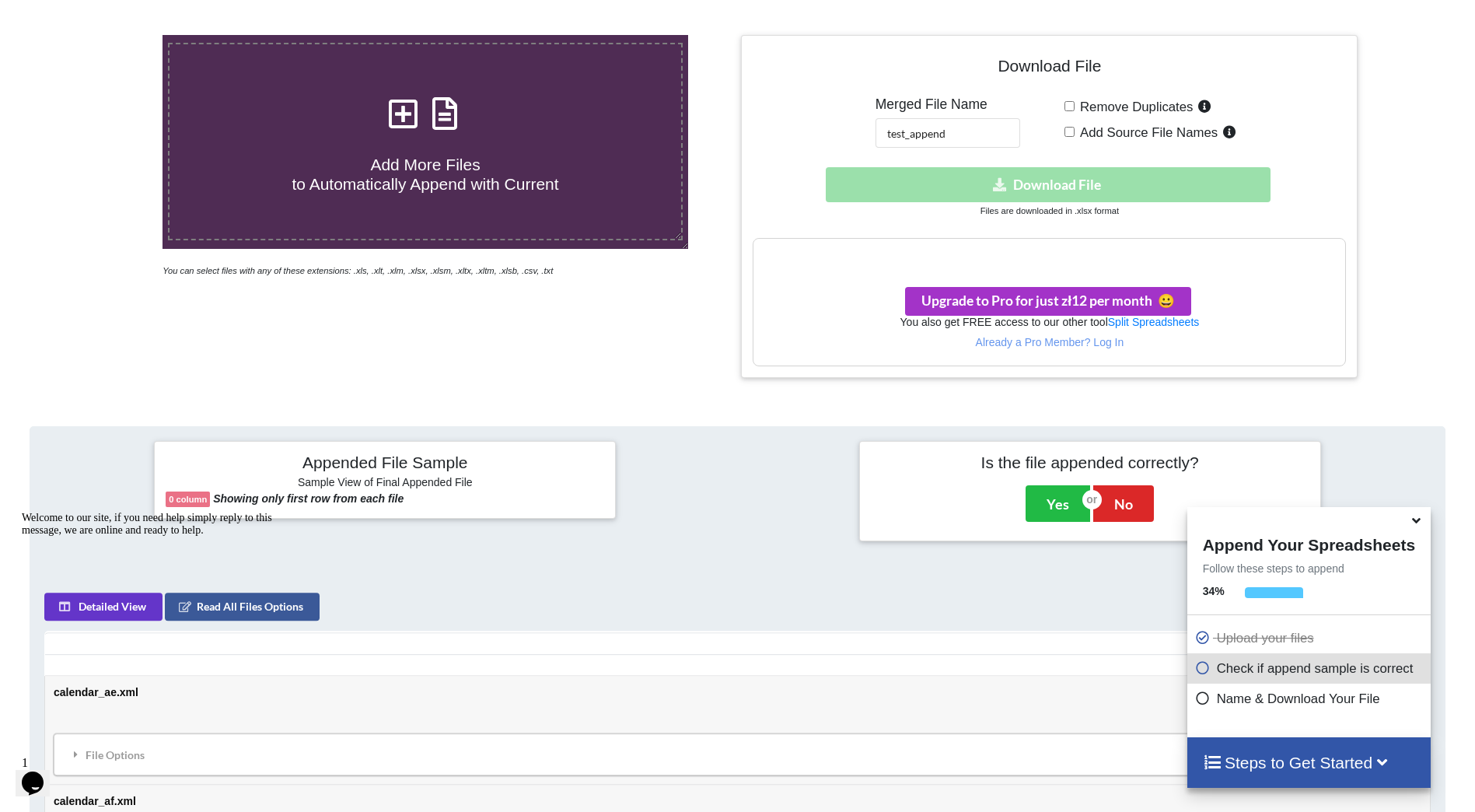
scroll to position [311, 0]
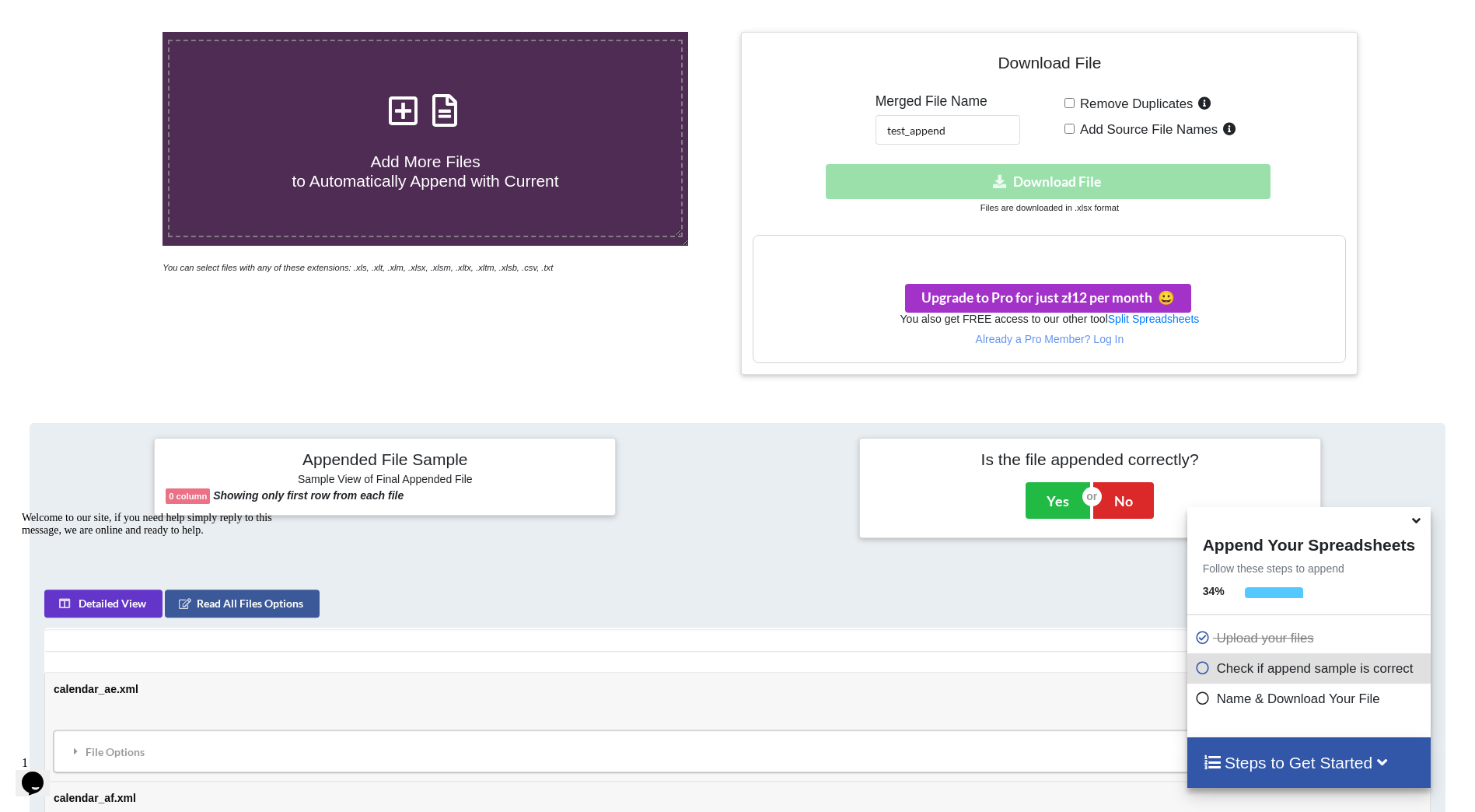
click at [1418, 522] on icon at bounding box center [1417, 517] width 17 height 14
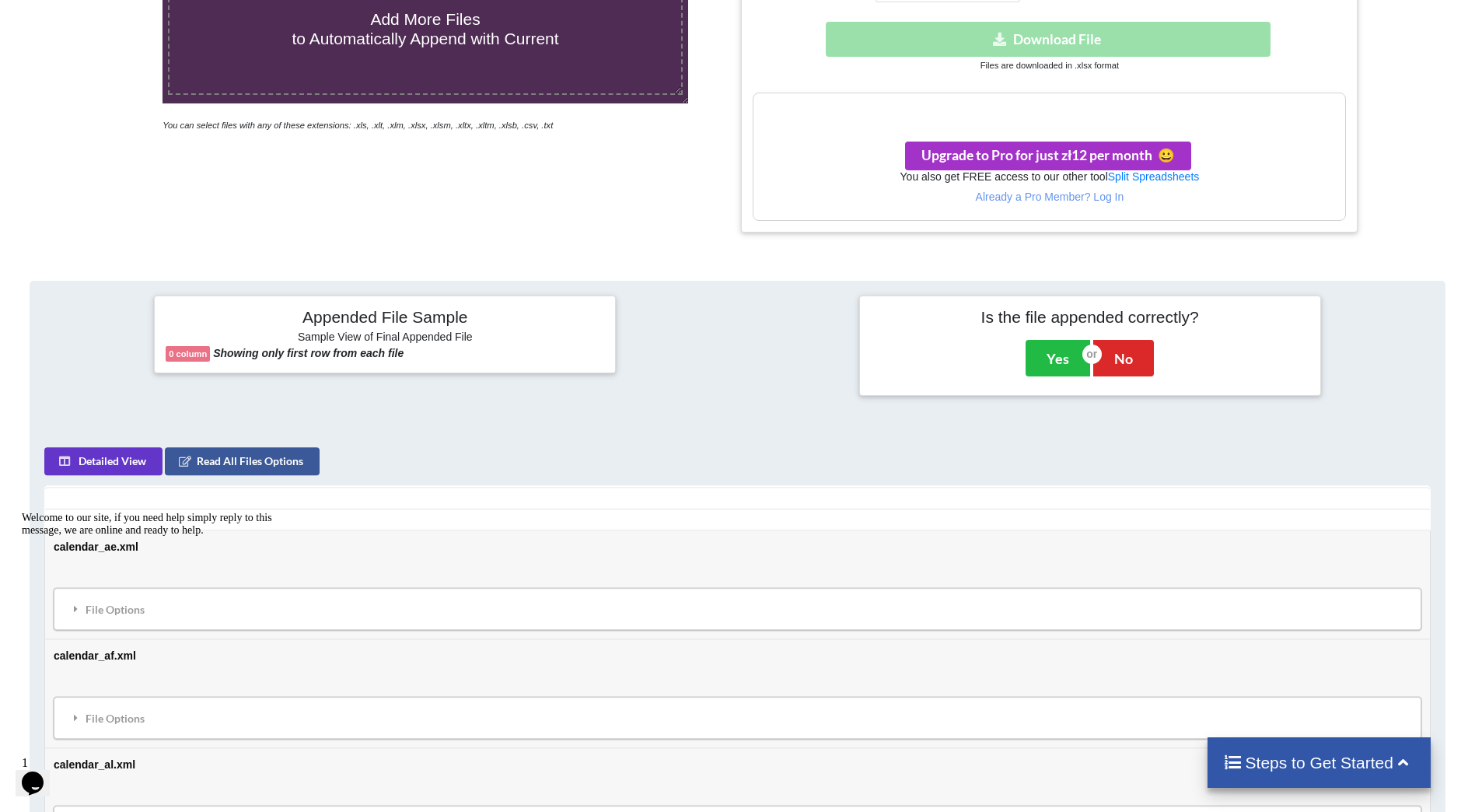
scroll to position [467, 0]
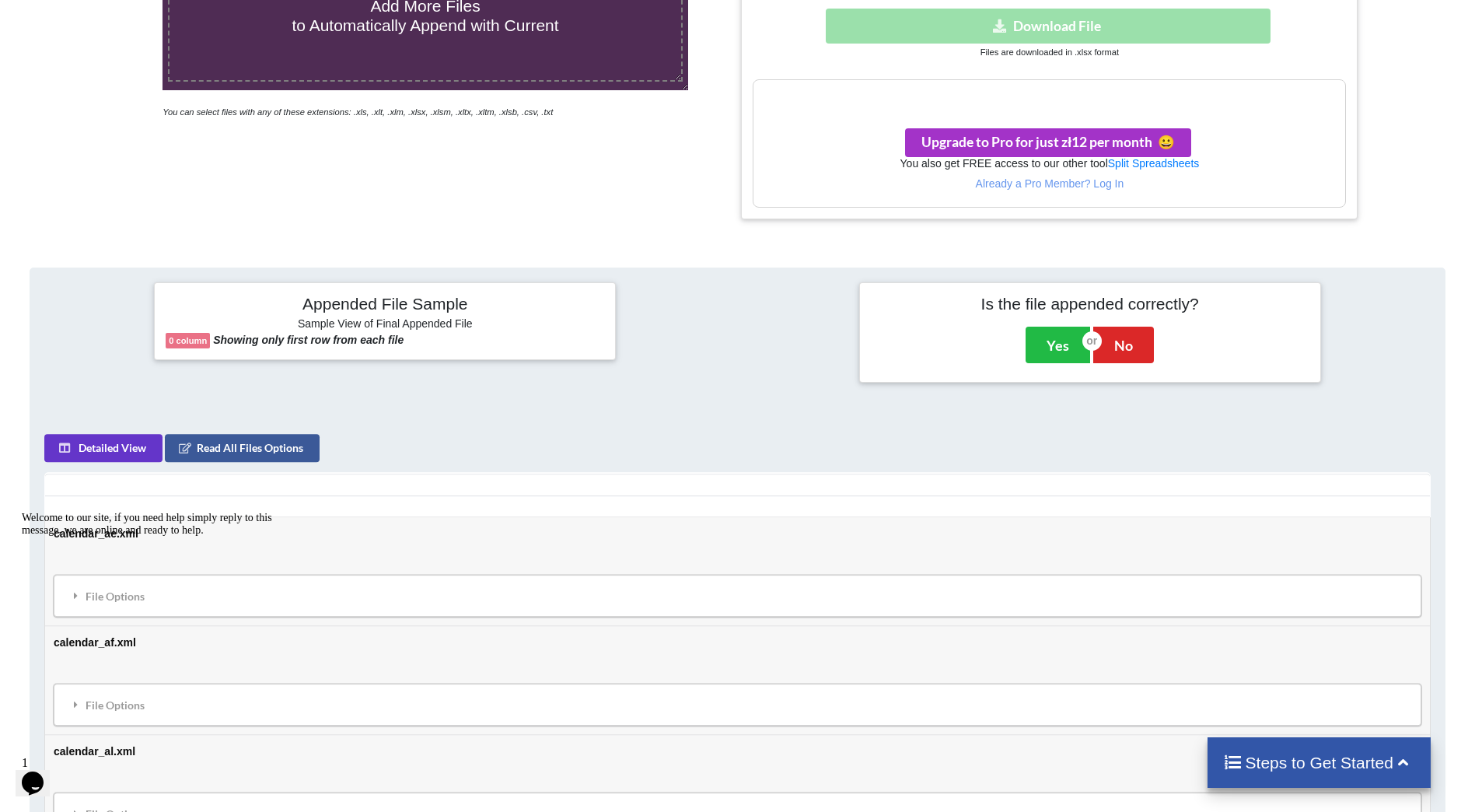
click at [286, 446] on button "Read All Files Options" at bounding box center [242, 448] width 155 height 28
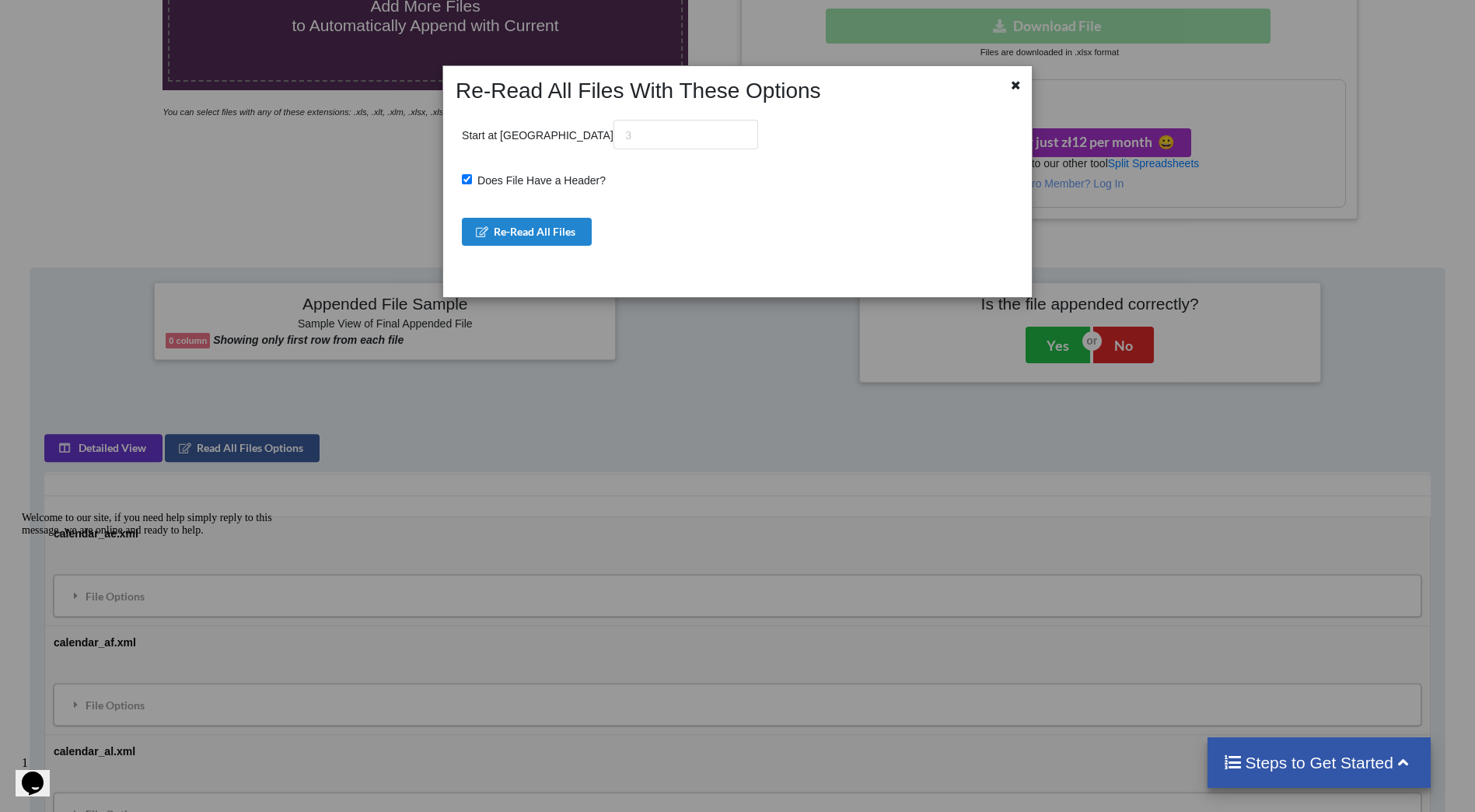
click at [1023, 83] on div at bounding box center [1017, 87] width 19 height 19
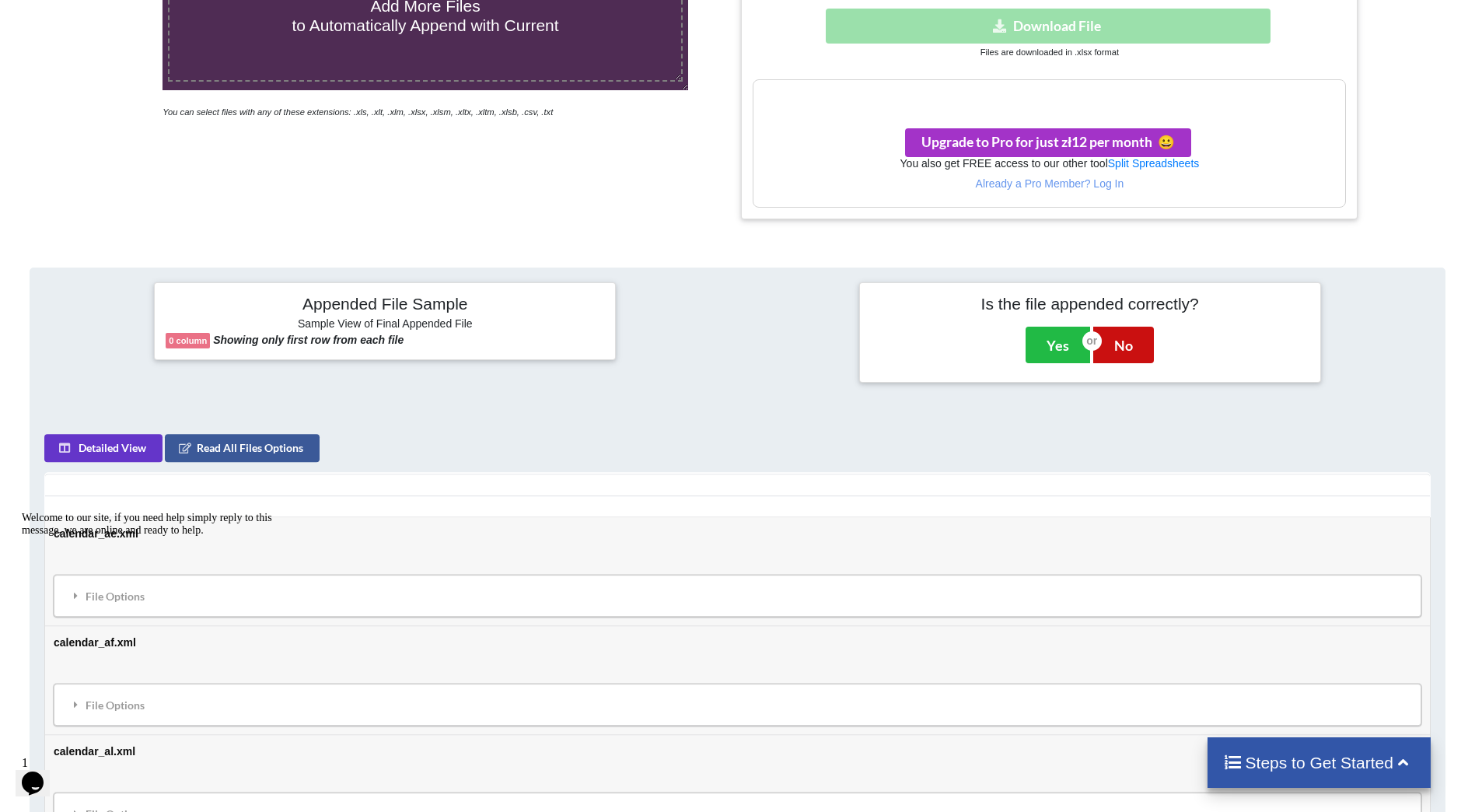
click at [1136, 335] on button "No" at bounding box center [1123, 344] width 61 height 36
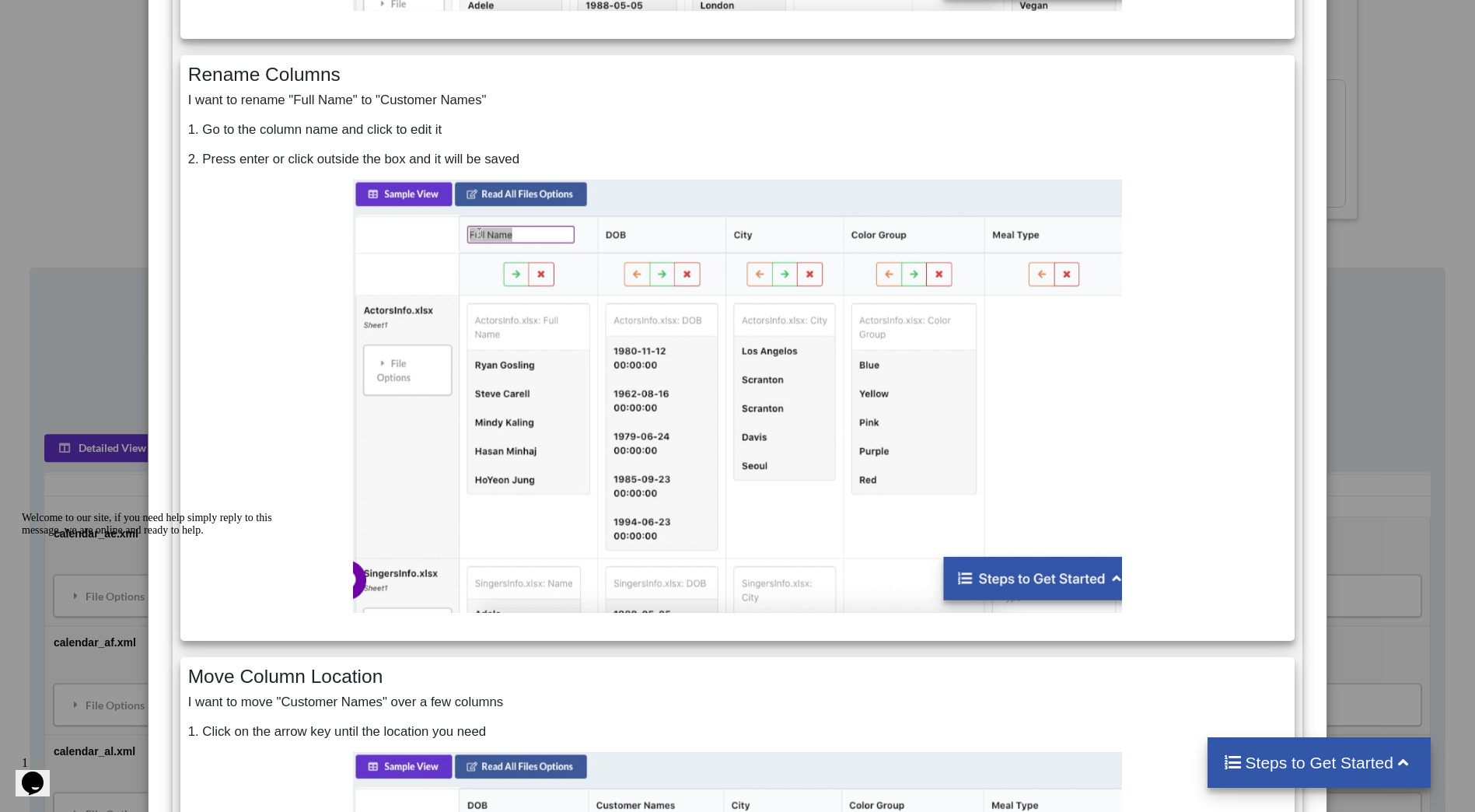
scroll to position [2877, 0]
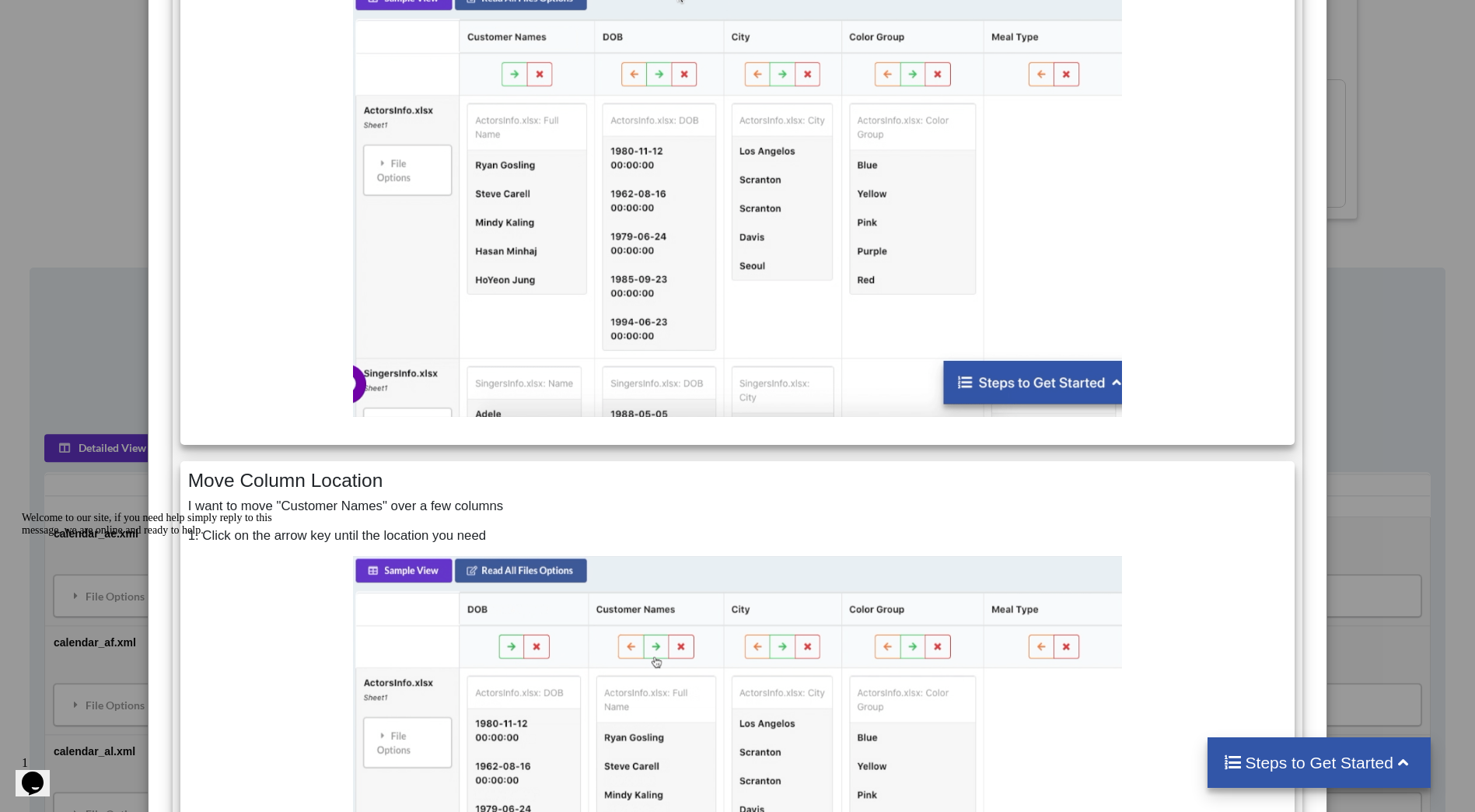
click at [1409, 339] on div "Tips for Appending Correctly Read Column Names Properly Our algorithm merges fi…" at bounding box center [737, 406] width 1475 height 812
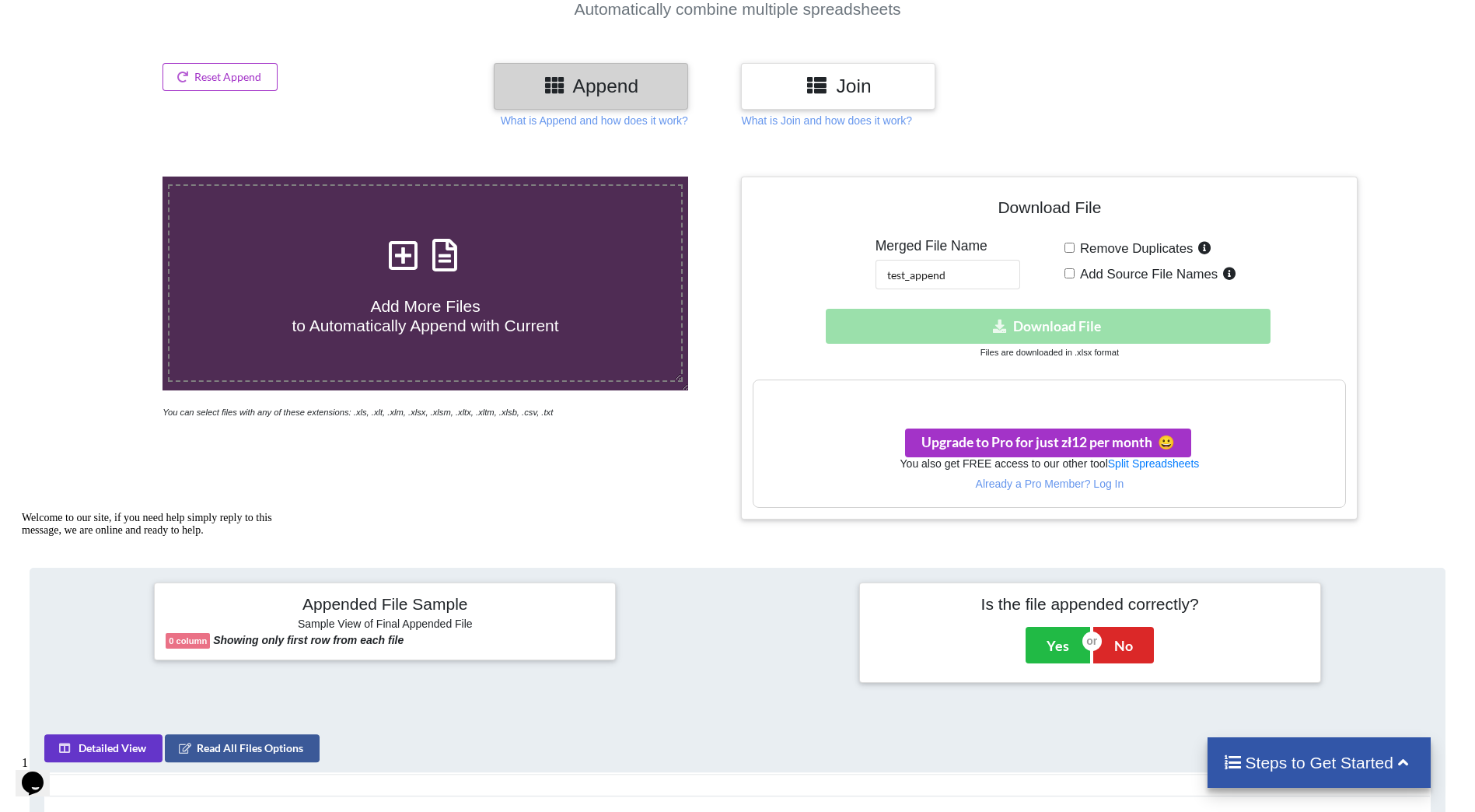
scroll to position [0, 0]
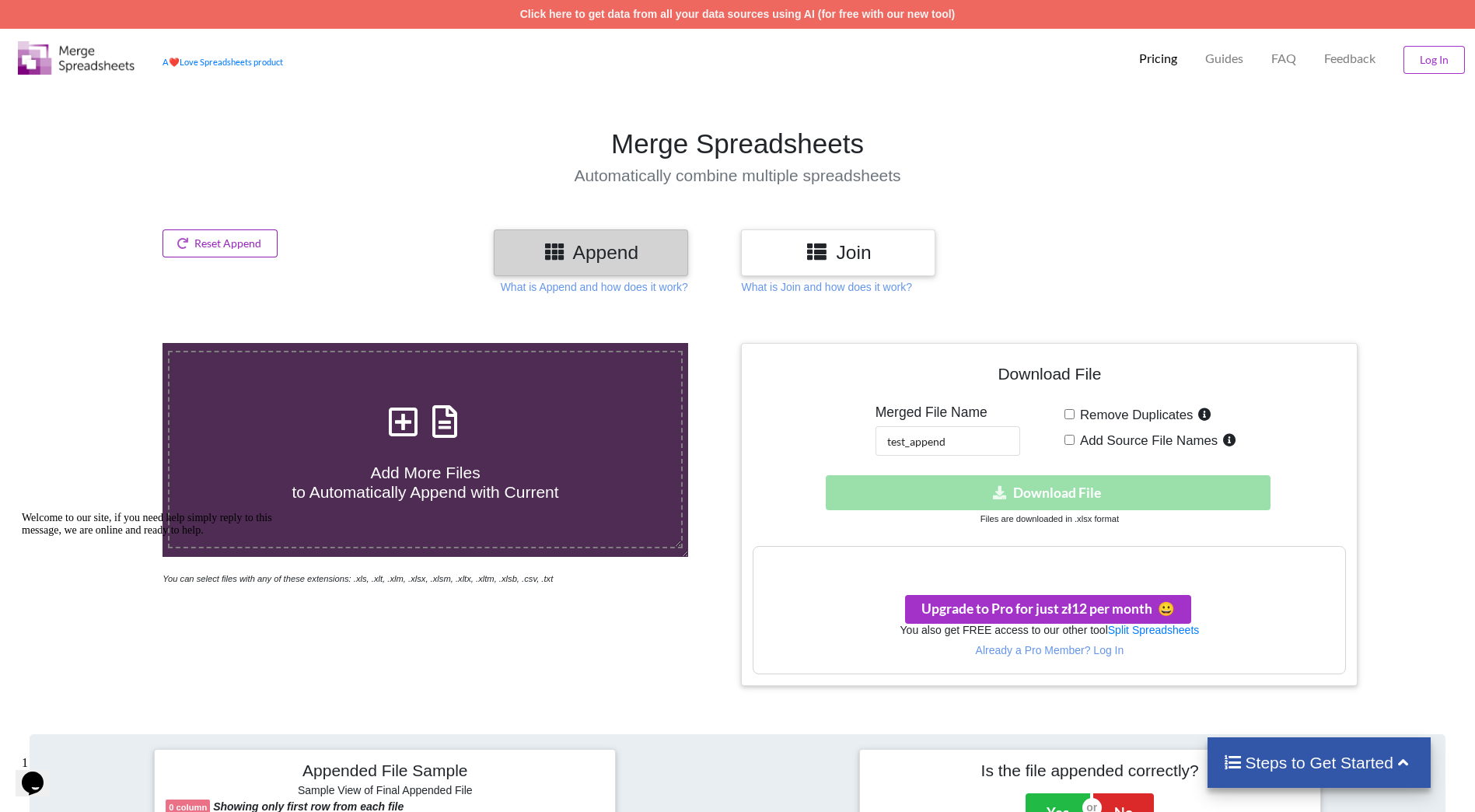
click at [250, 245] on button "Reset Append" at bounding box center [220, 244] width 115 height 28
click at [319, 197] on section "Merge Spreadsheets Automatically combine multiple spreadsheets" at bounding box center [737, 156] width 1475 height 146
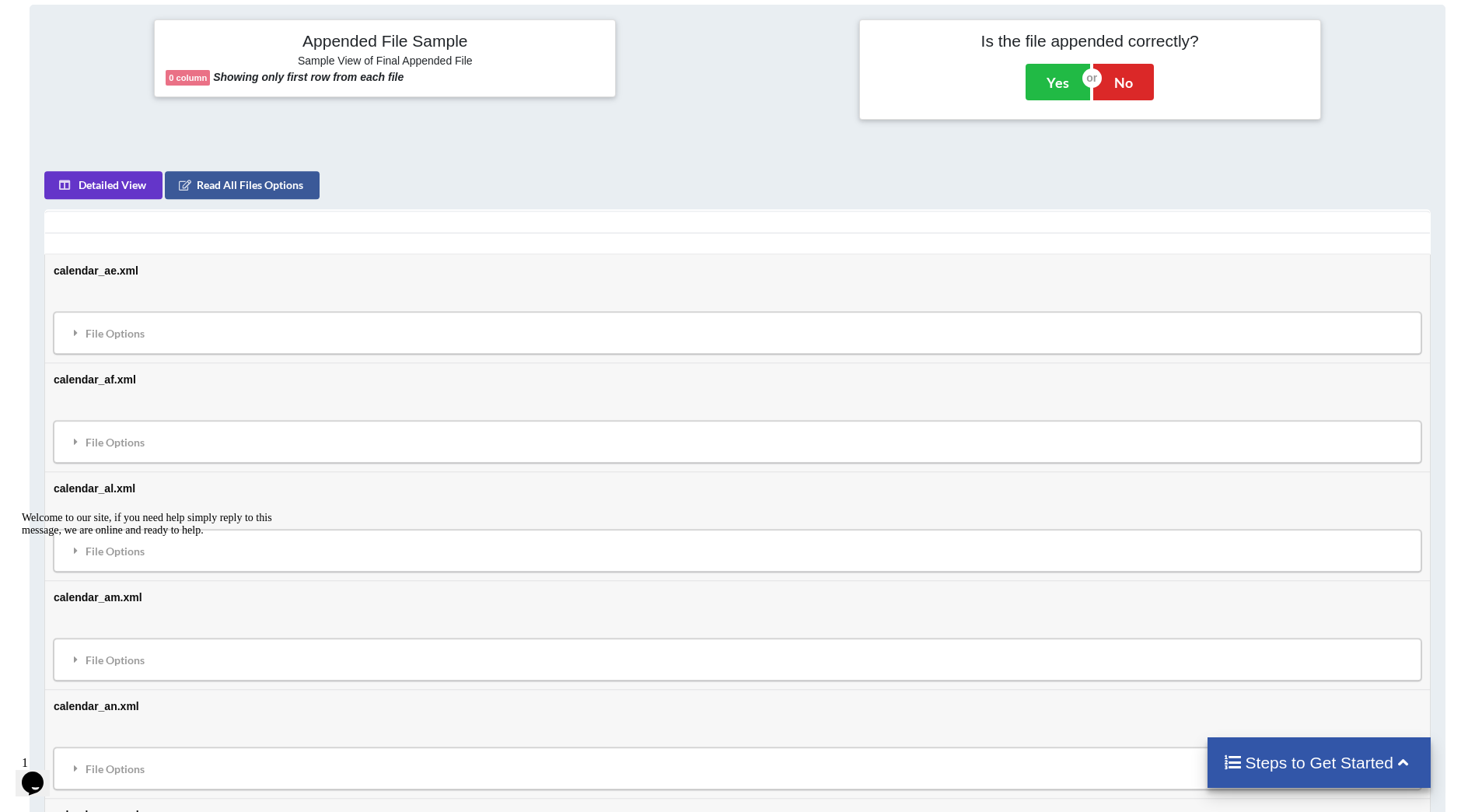
scroll to position [933, 0]
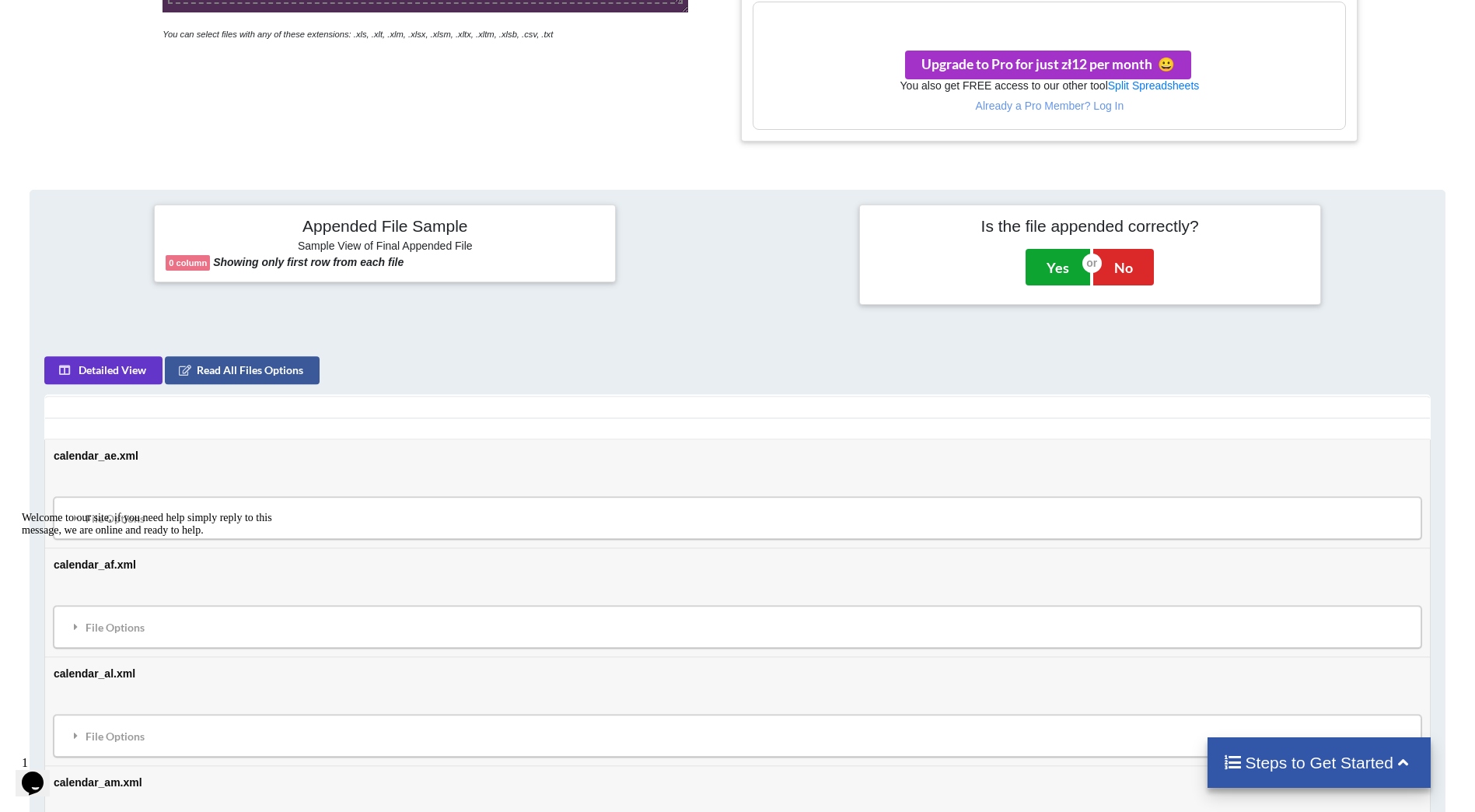
click at [1048, 267] on button "Yes" at bounding box center [1058, 266] width 65 height 36
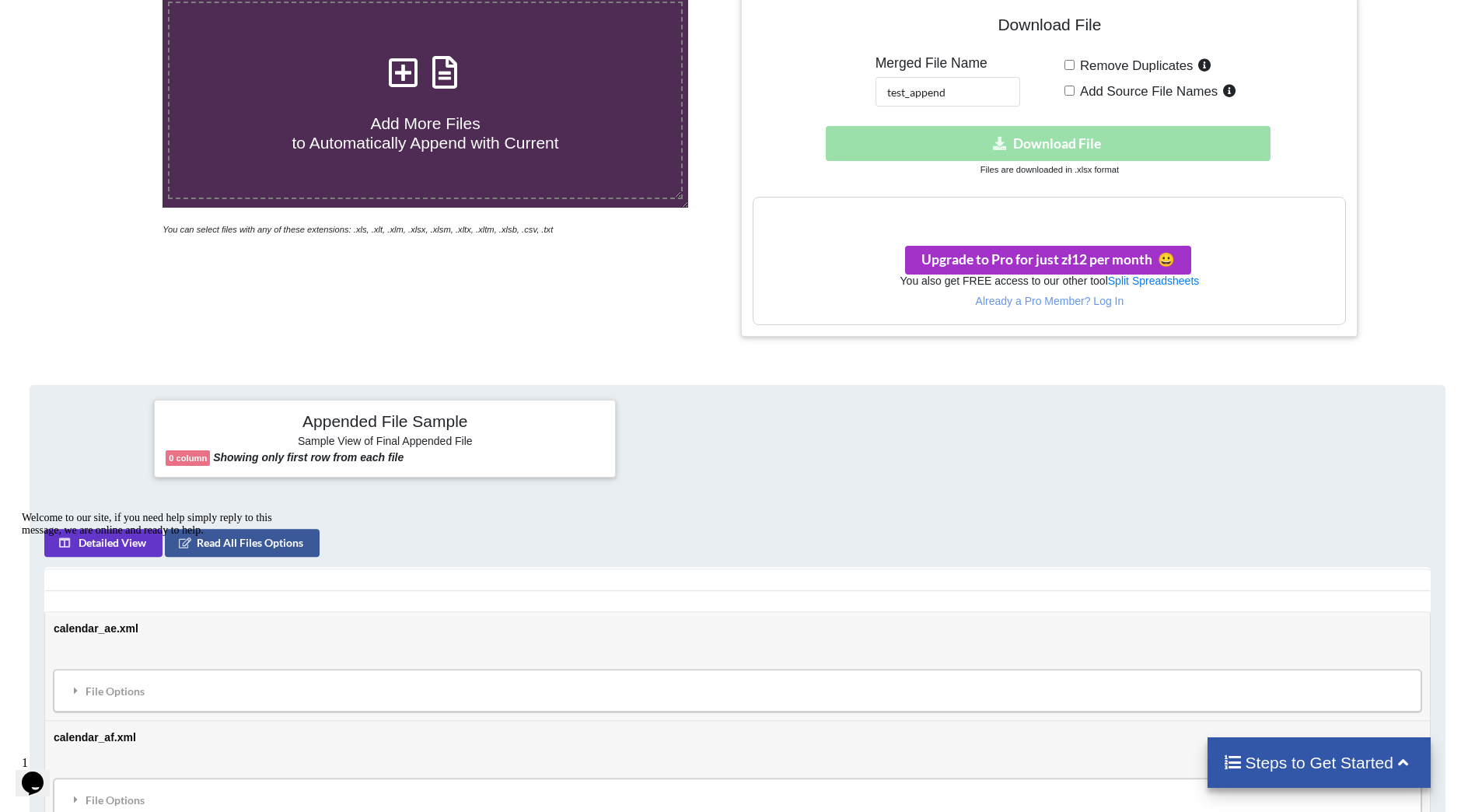
scroll to position [343, 0]
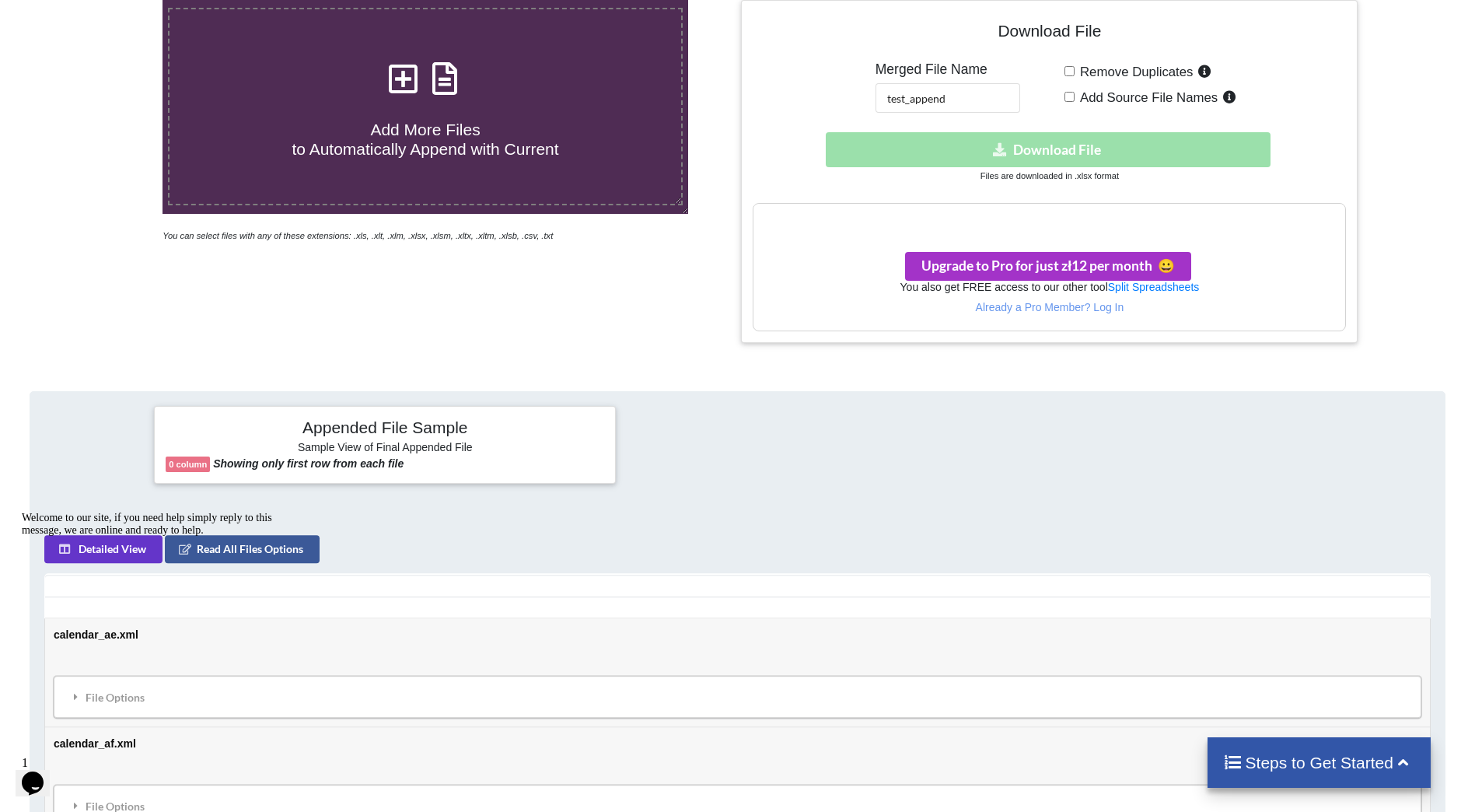
click at [1017, 156] on div "Download hidden Download File" at bounding box center [1049, 150] width 593 height 35
click at [1075, 72] on span "Remove Duplicates" at bounding box center [1134, 72] width 119 height 15
click at [1075, 72] on input "Remove Duplicates" at bounding box center [1069, 71] width 10 height 10
click at [1071, 72] on input "Remove Duplicates" at bounding box center [1069, 71] width 10 height 10
checkbox input "false"
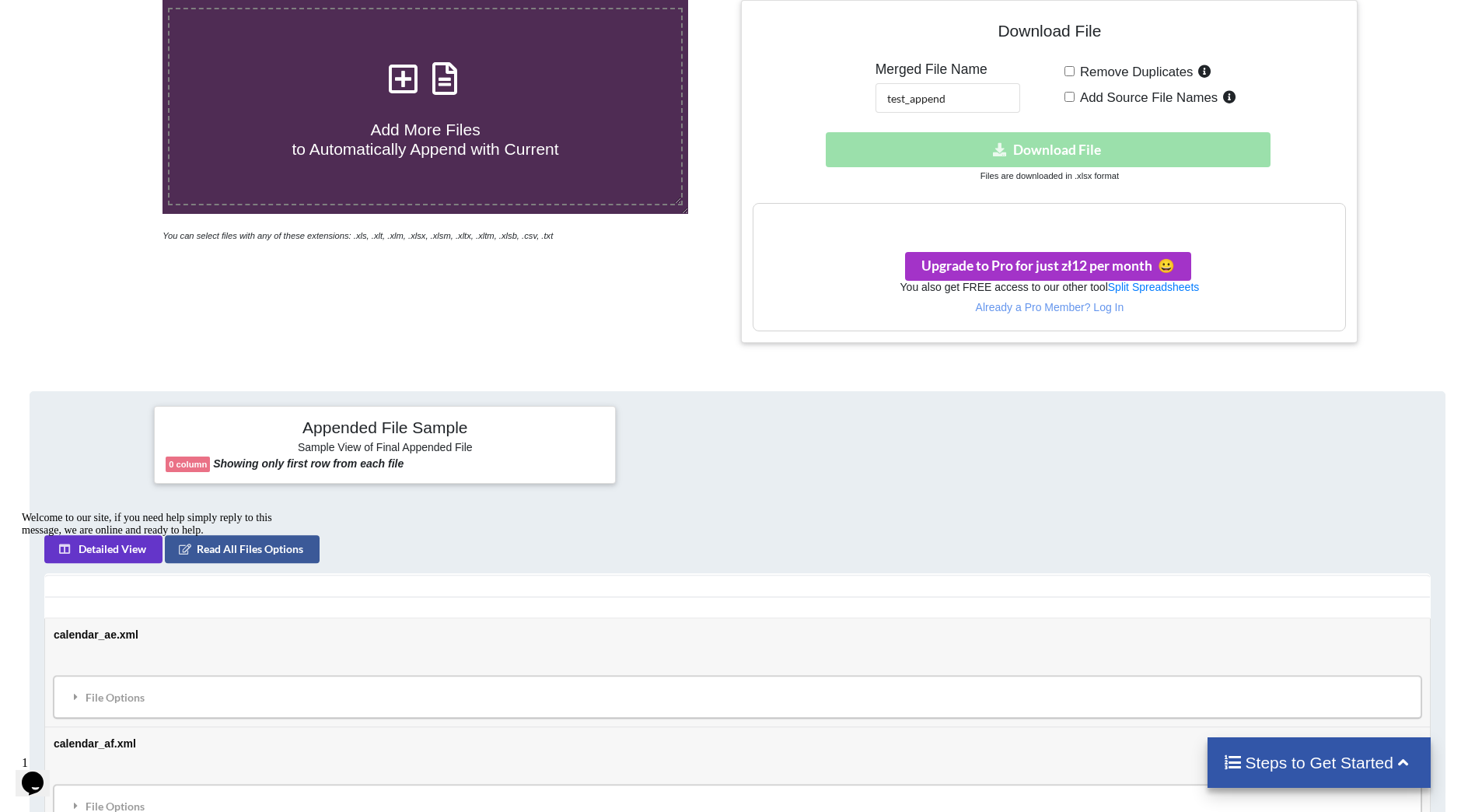
click at [1054, 215] on h3 "Your files are more than 1 MB" at bounding box center [1049, 220] width 591 height 17
